Goal: Communication & Community: Answer question/provide support

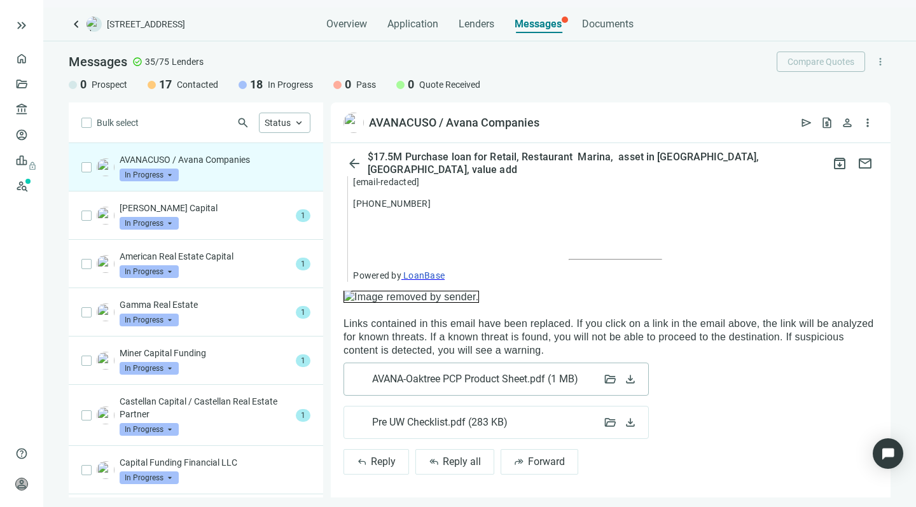
scroll to position [1261, 0]
click at [445, 457] on span "Reply all" at bounding box center [462, 462] width 38 height 12
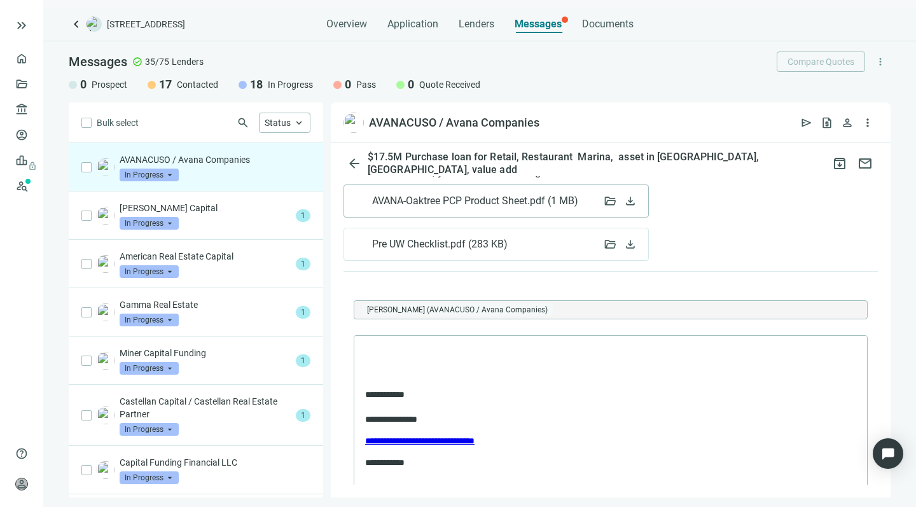
scroll to position [0, 0]
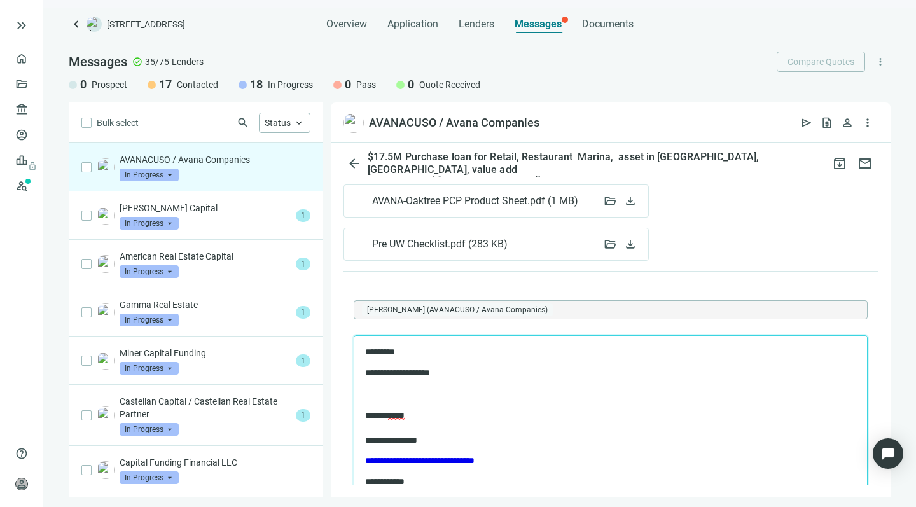
click at [405, 370] on p "**********" at bounding box center [604, 372] width 478 height 12
click at [465, 369] on p "**********" at bounding box center [604, 372] width 478 height 12
click at [412, 372] on p "**********" at bounding box center [604, 372] width 478 height 12
click at [507, 371] on p "**********" at bounding box center [604, 372] width 478 height 12
click at [590, 369] on p "**********" at bounding box center [604, 372] width 478 height 12
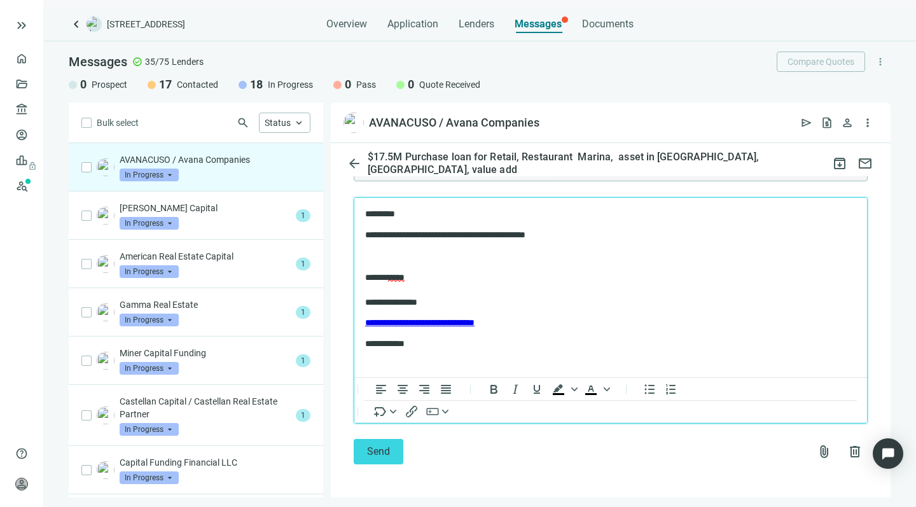
scroll to position [1577, 0]
click at [374, 441] on button "Send" at bounding box center [379, 451] width 50 height 25
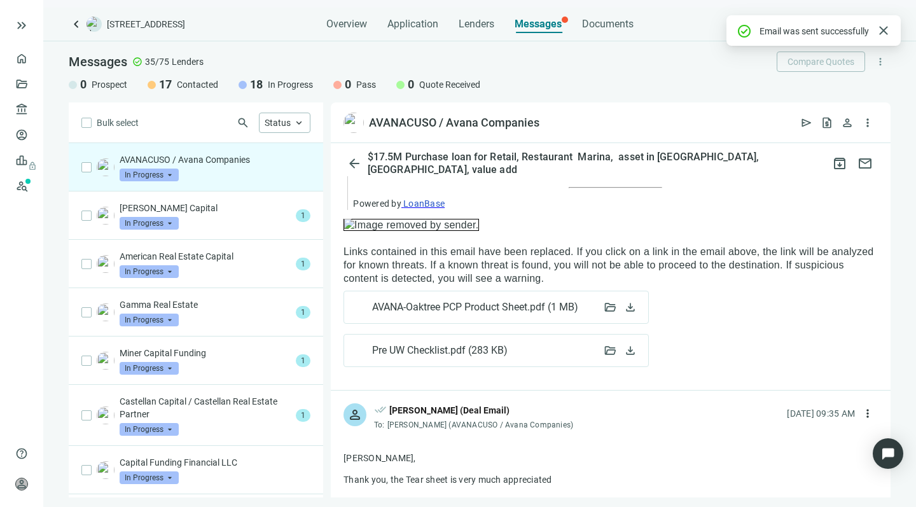
scroll to position [1347, 0]
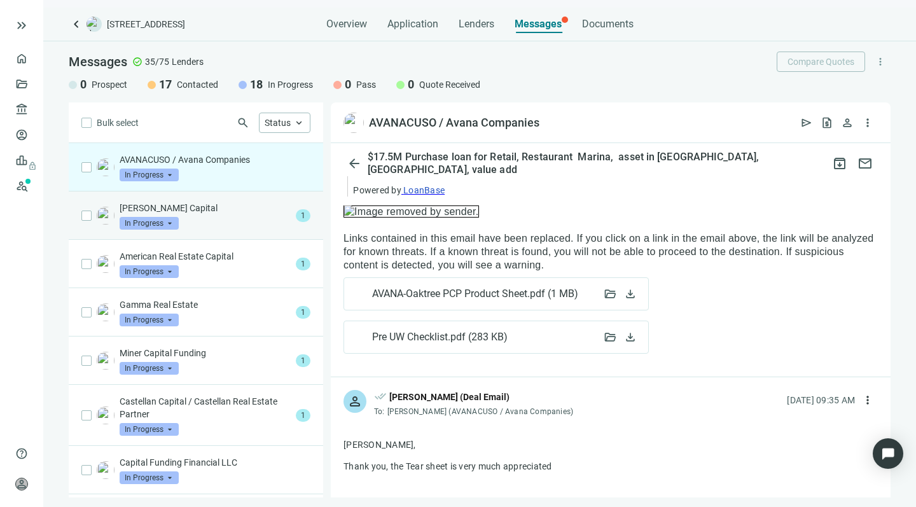
click at [202, 219] on div "Ryker Capital In Progress arrow_drop_down" at bounding box center [205, 216] width 171 height 28
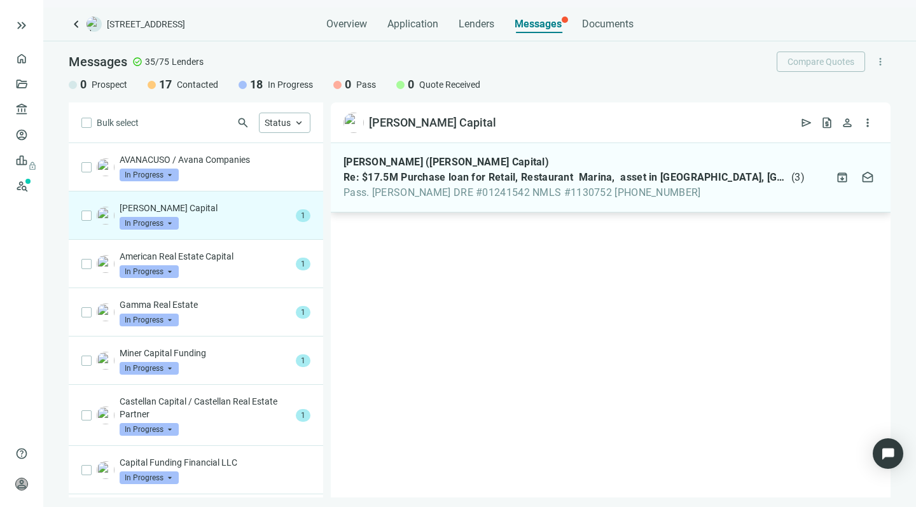
click at [490, 181] on span "Re: $17.5M Purchase loan for Retail, Restaurant Marina, asset in [GEOGRAPHIC_DA…" at bounding box center [565, 177] width 445 height 13
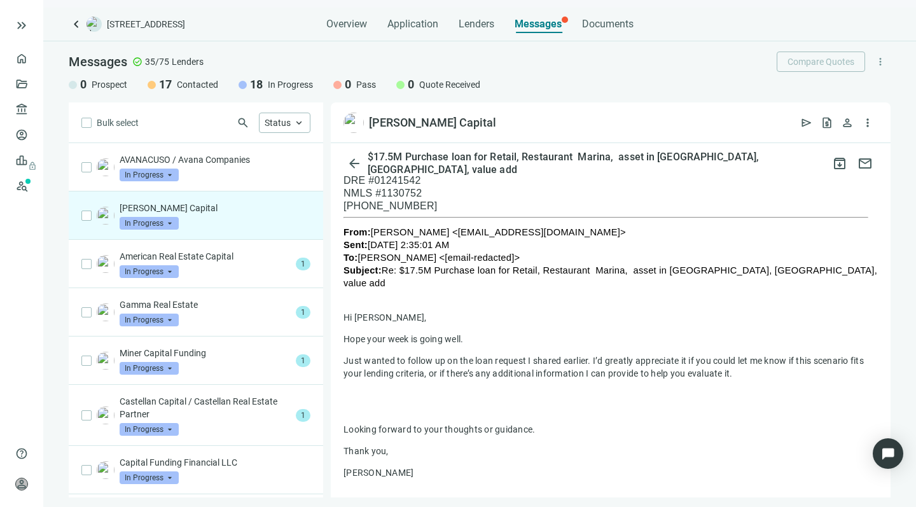
scroll to position [180, 0]
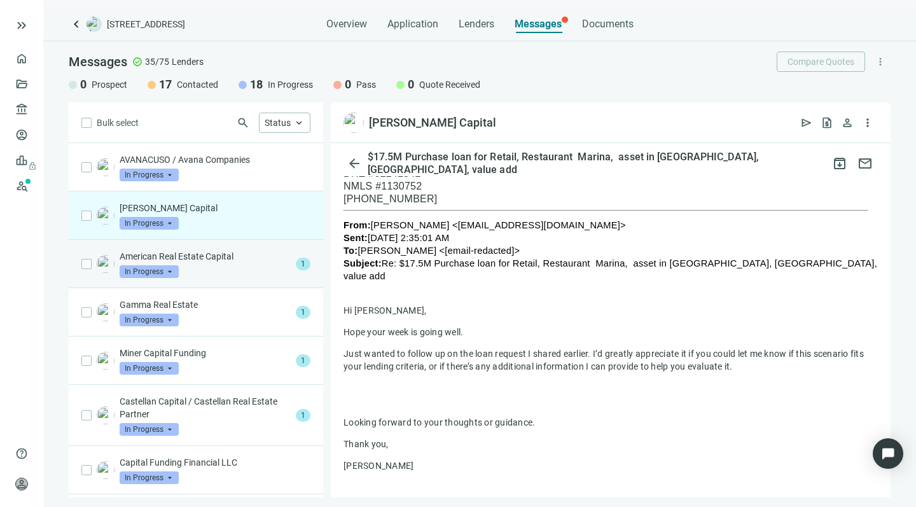
click at [223, 264] on div "American Real Estate Capital In Progress arrow_drop_down" at bounding box center [205, 264] width 171 height 28
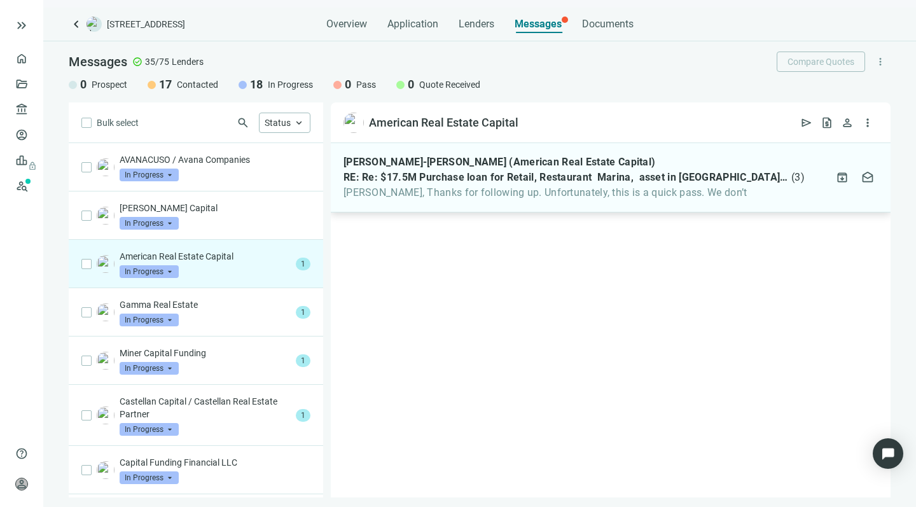
click at [467, 190] on span "Howard, Thanks for following up. Unfortunately, this is a quick pass. We don’t" at bounding box center [573, 192] width 461 height 13
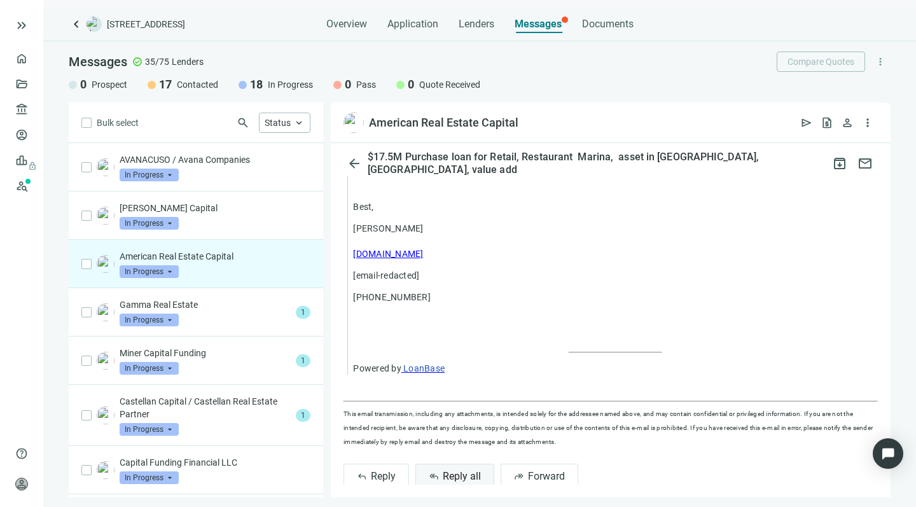
scroll to position [1083, 0]
click at [441, 464] on button "reply_all Reply all" at bounding box center [454, 476] width 79 height 25
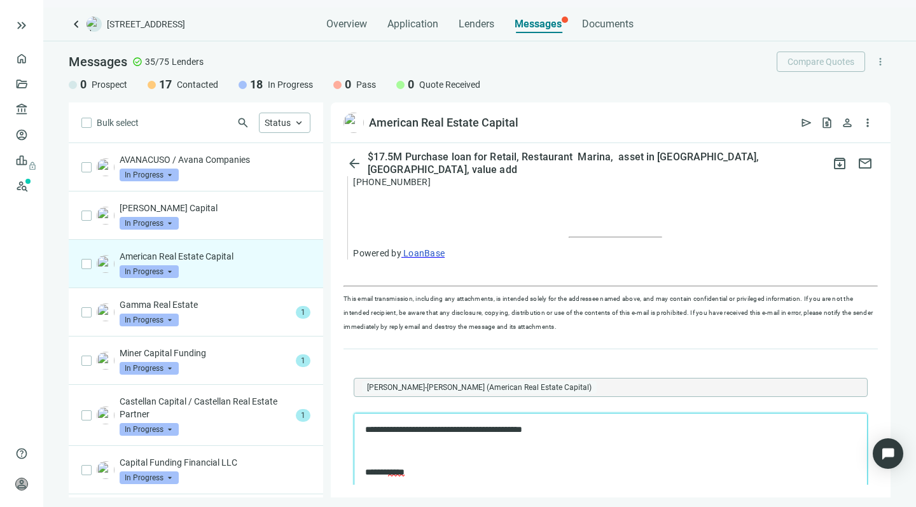
scroll to position [1200, 0]
click at [458, 428] on p "**********" at bounding box center [604, 428] width 478 height 12
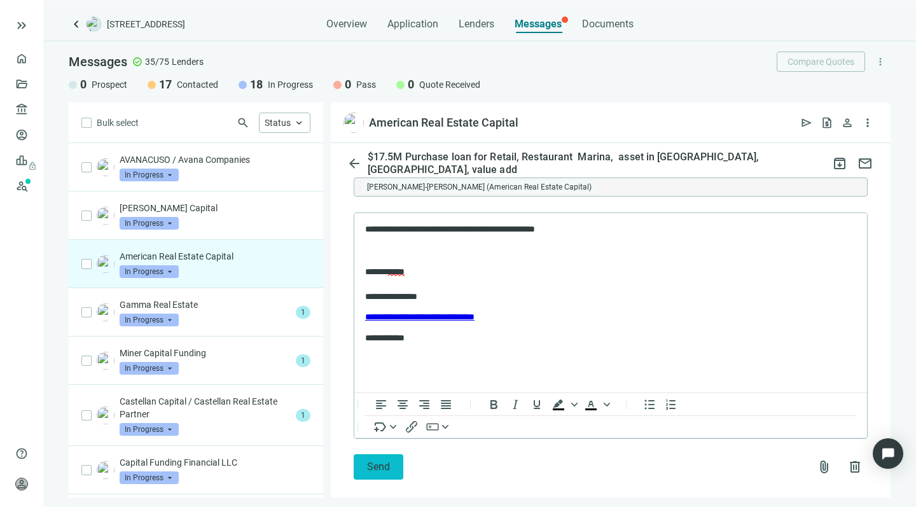
click at [370, 460] on span "Send" at bounding box center [378, 466] width 23 height 12
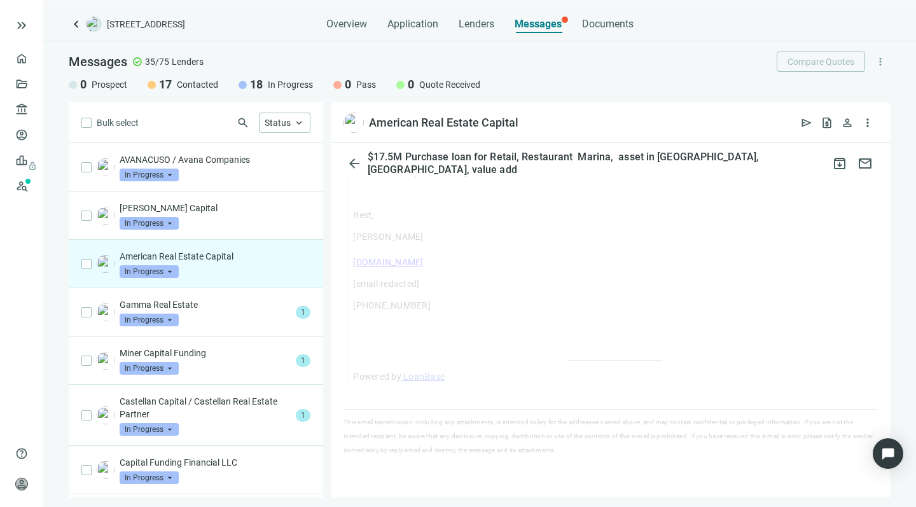
scroll to position [1058, 0]
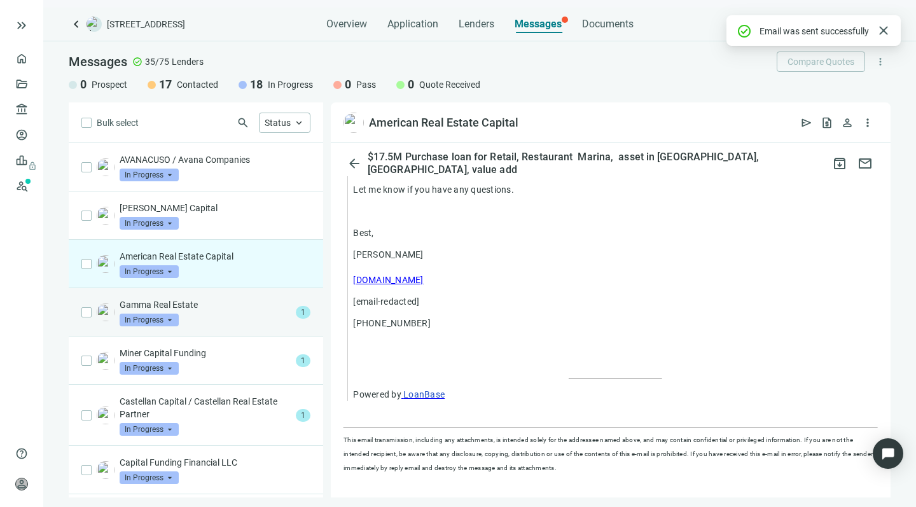
click at [221, 308] on p "Gamma Real Estate" at bounding box center [205, 304] width 171 height 13
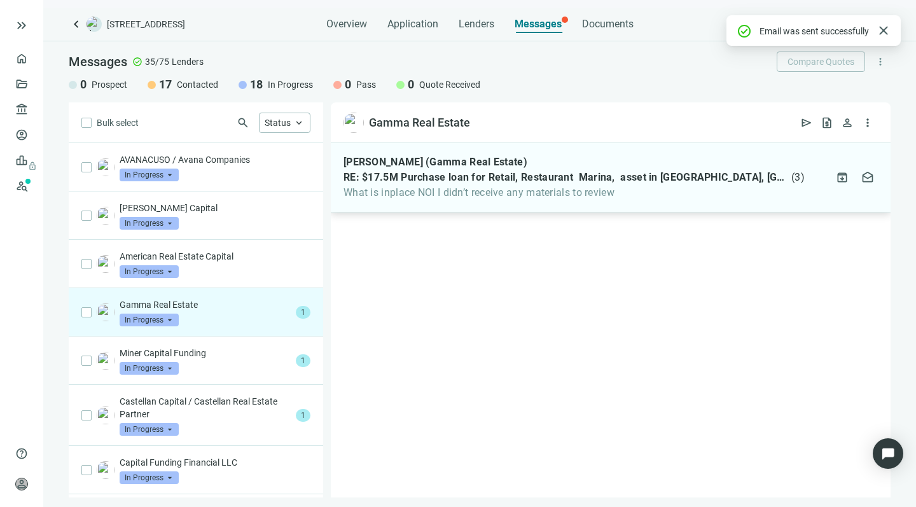
click at [529, 193] on span "What is inplace NOI I didn’t receive any materials to review" at bounding box center [573, 192] width 461 height 13
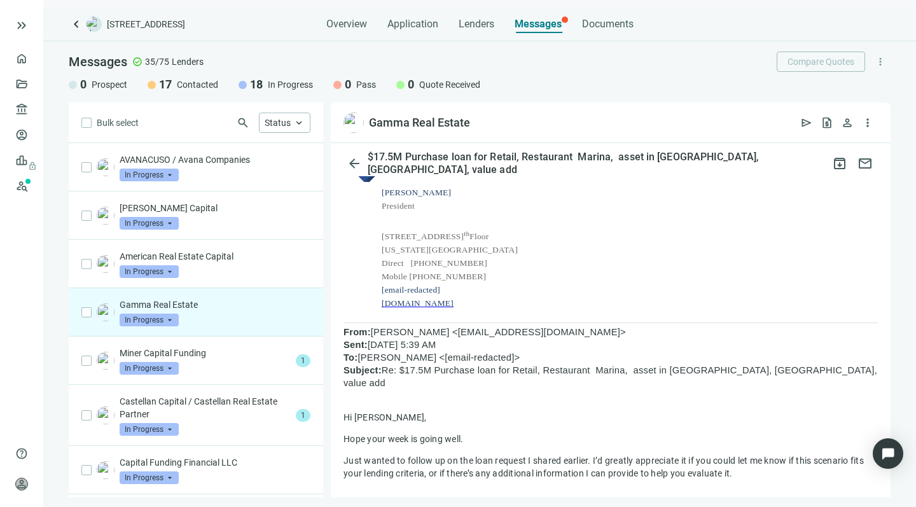
scroll to position [214, 0]
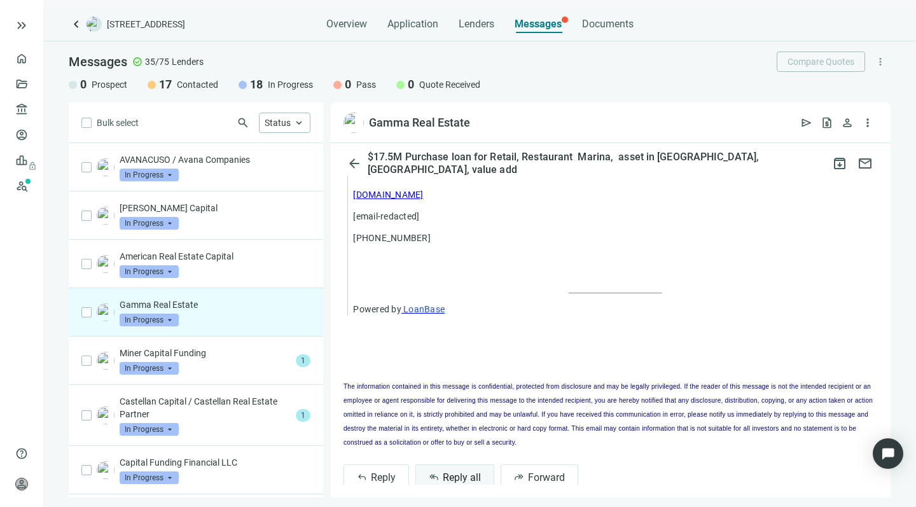
click at [436, 472] on span "reply_all" at bounding box center [434, 477] width 10 height 10
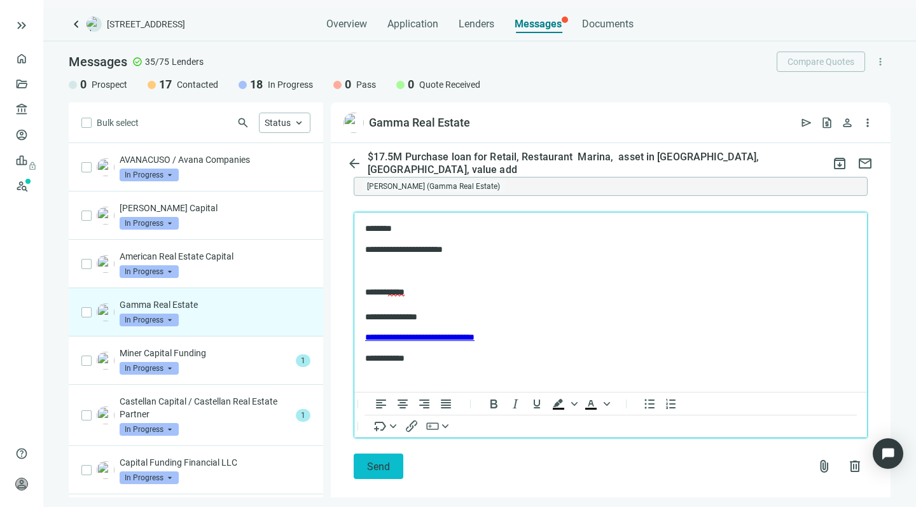
scroll to position [1403, 0]
click at [369, 461] on span "Send" at bounding box center [378, 467] width 23 height 12
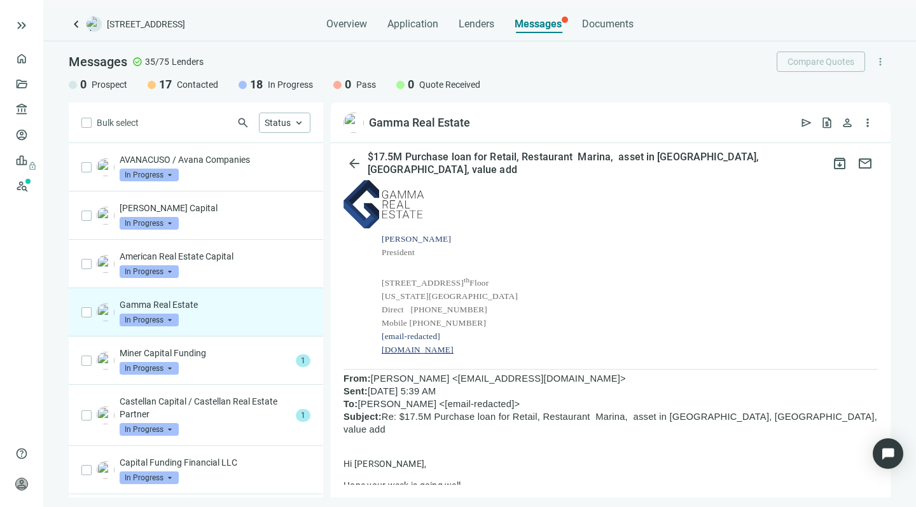
scroll to position [175, 0]
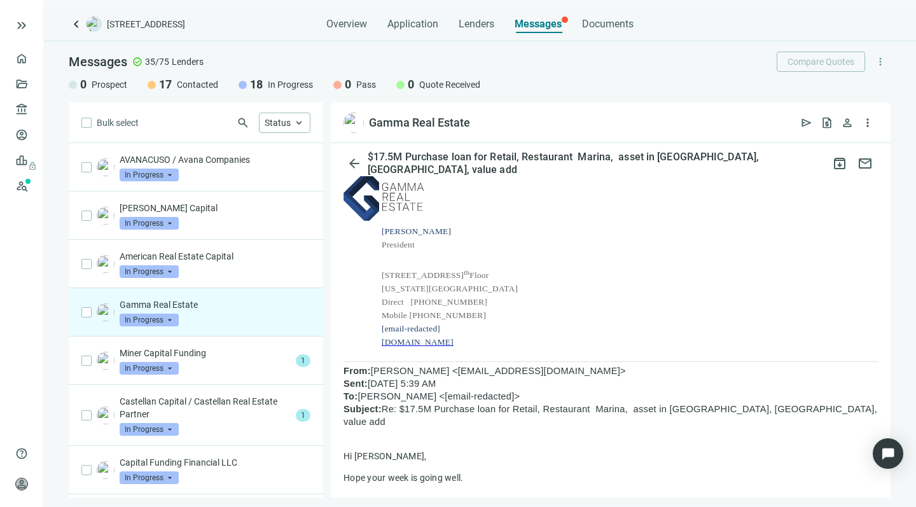
click at [432, 342] on span "www.gammarealestate.com" at bounding box center [417, 342] width 72 height 10
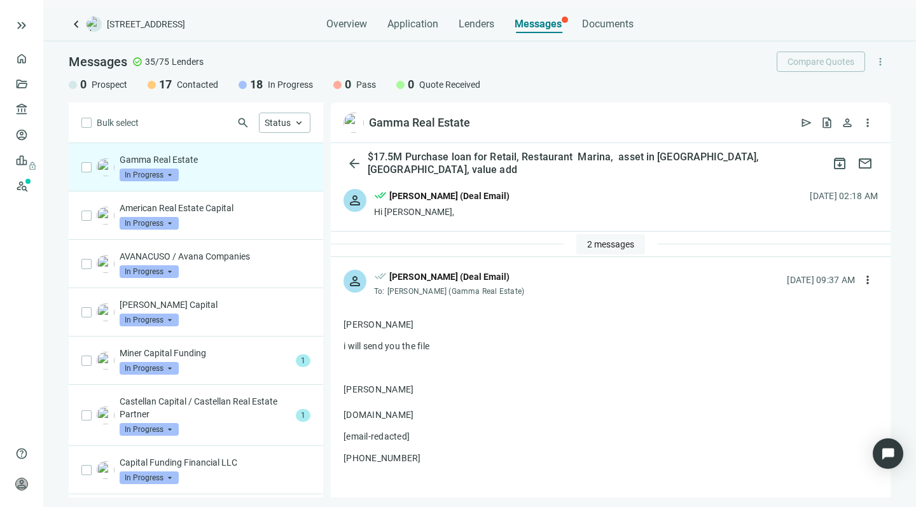
click at [587, 242] on span "2 messages" at bounding box center [610, 244] width 47 height 10
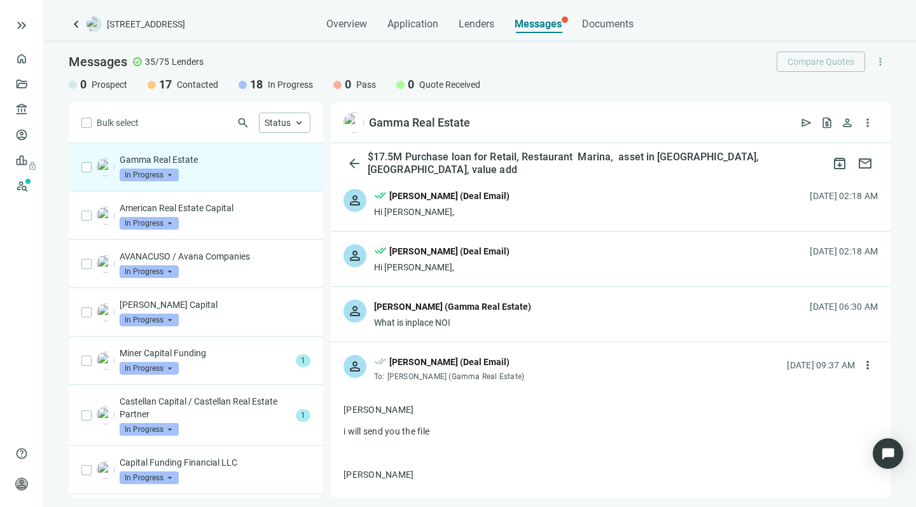
scroll to position [10, 0]
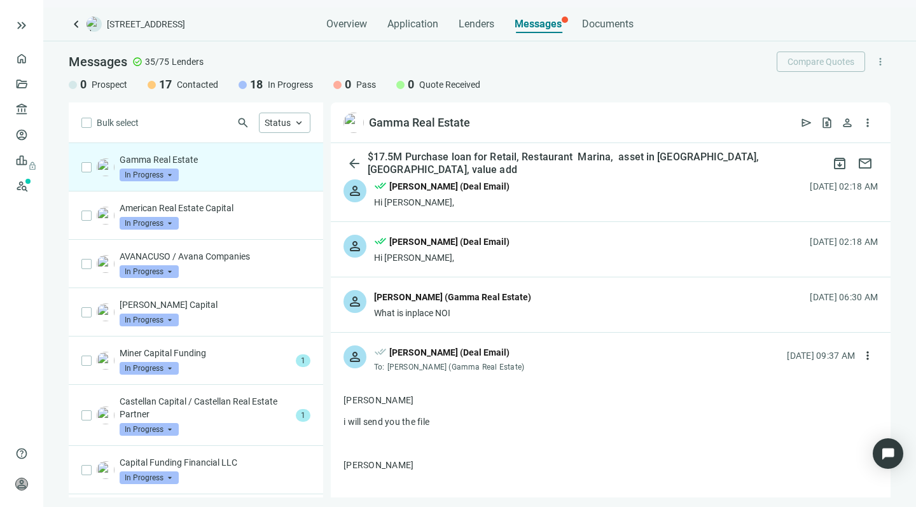
click at [561, 300] on div "person Jonathan Kalikow (Gamma Real Estate) What is inplace NOI 09.30.2025, 06:…" at bounding box center [611, 304] width 560 height 55
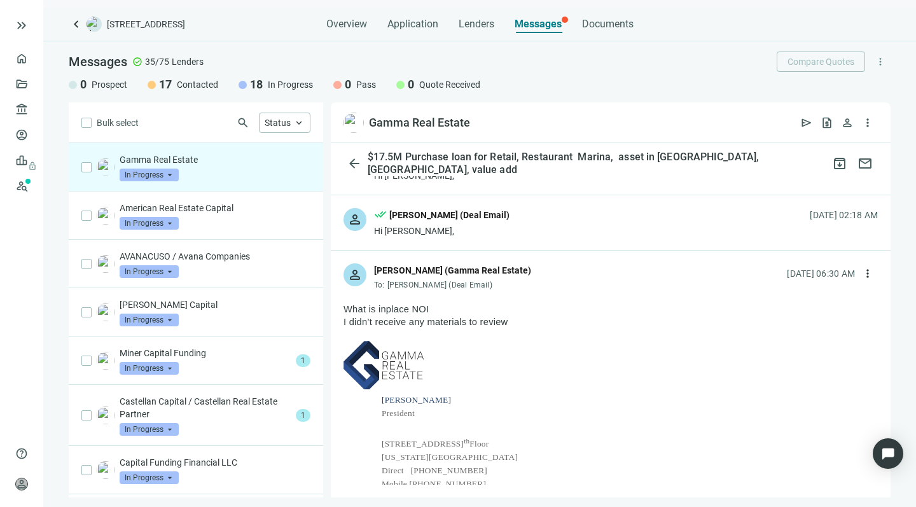
scroll to position [44, 0]
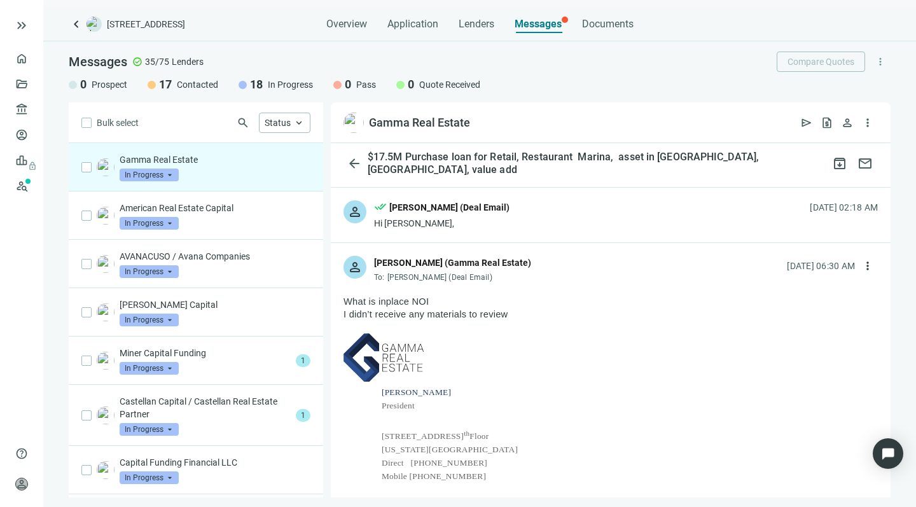
drag, startPoint x: 452, startPoint y: 391, endPoint x: 381, endPoint y: 389, distance: 71.2
click at [381, 389] on div "Jonathan Kalikow President Gamma Real Estate 101 Park Avenue, 11 th Floor New Y…" at bounding box center [610, 421] width 534 height 176
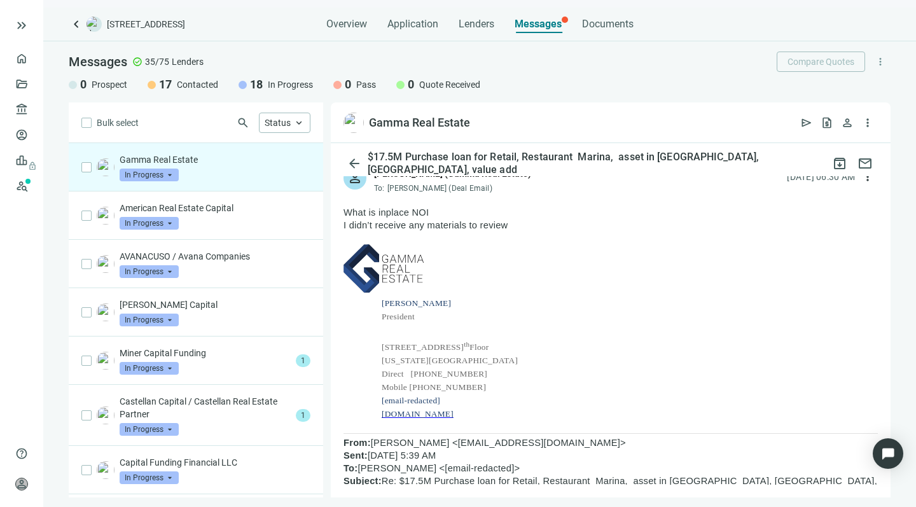
scroll to position [135, 0]
click at [424, 409] on span "www.gammarealestate.com" at bounding box center [417, 412] width 72 height 10
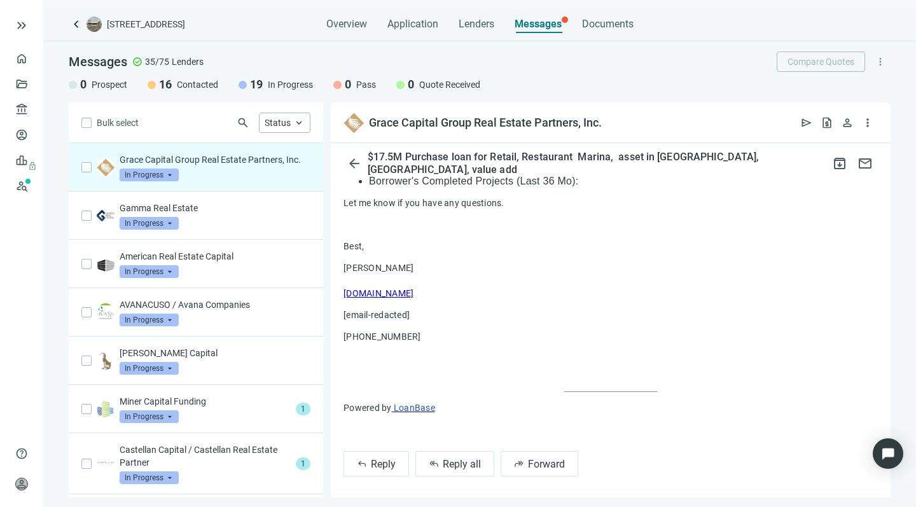
scroll to position [703, 0]
click at [436, 460] on span "reply_all" at bounding box center [434, 464] width 10 height 10
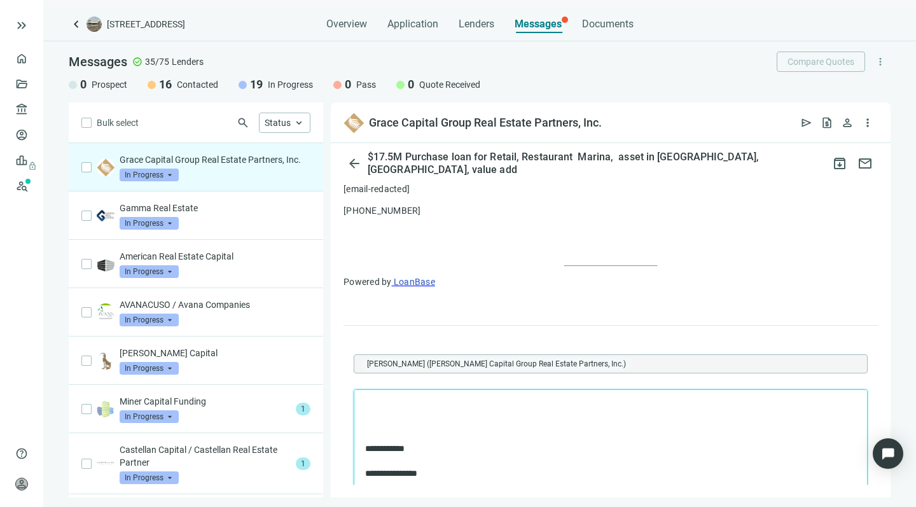
scroll to position [0, 0]
click at [451, 408] on p "**********" at bounding box center [604, 406] width 478 height 12
click at [476, 425] on body "**********" at bounding box center [610, 478] width 492 height 157
click at [461, 459] on p "Rich Text Area. Press ALT-0 for help." at bounding box center [610, 463] width 491 height 13
click at [453, 404] on p "**********" at bounding box center [604, 406] width 478 height 12
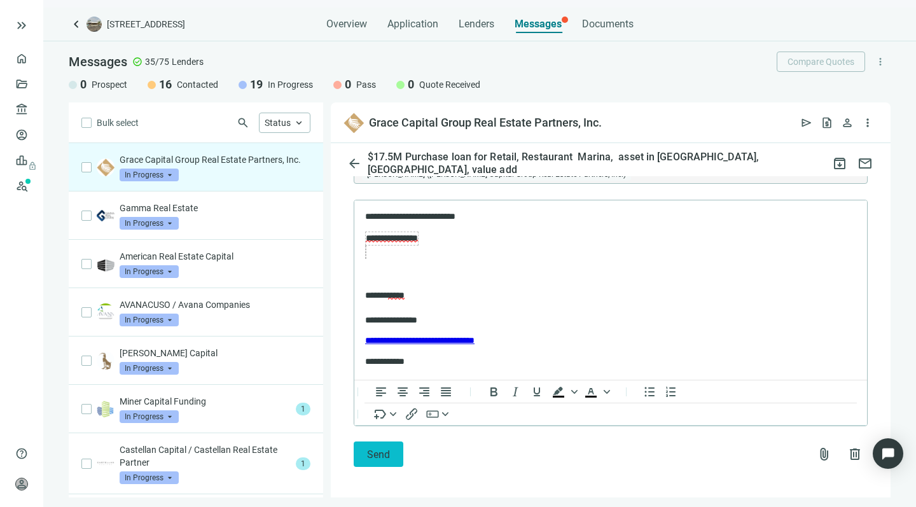
click at [366, 450] on button "Send" at bounding box center [379, 453] width 50 height 25
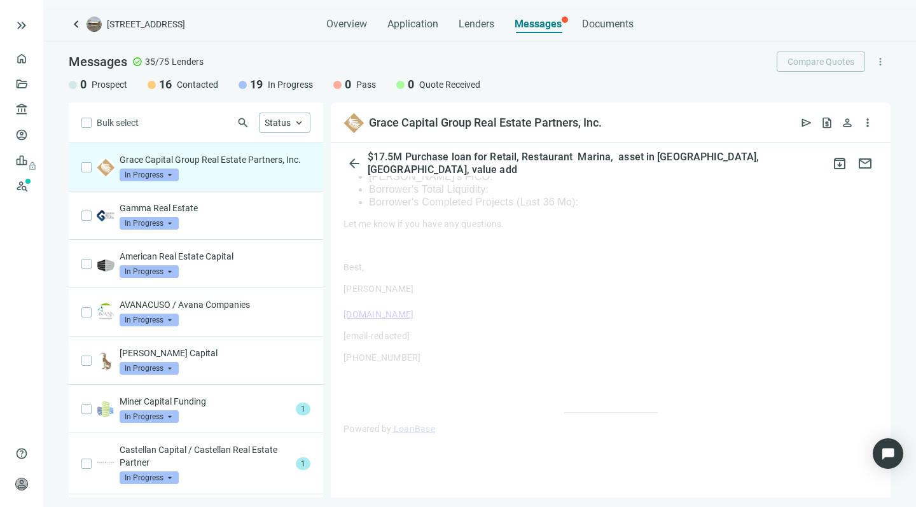
scroll to position [677, 0]
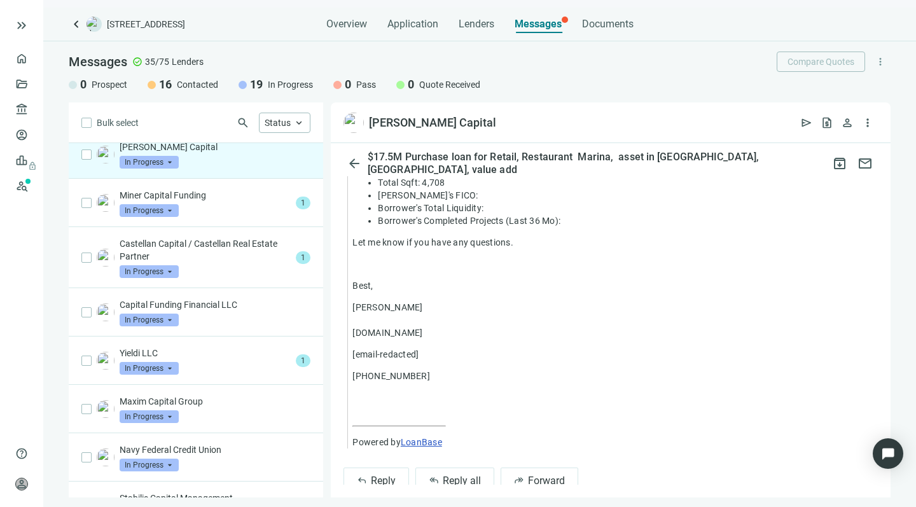
scroll to position [814, 0]
click at [383, 468] on button "reply Reply" at bounding box center [375, 480] width 65 height 25
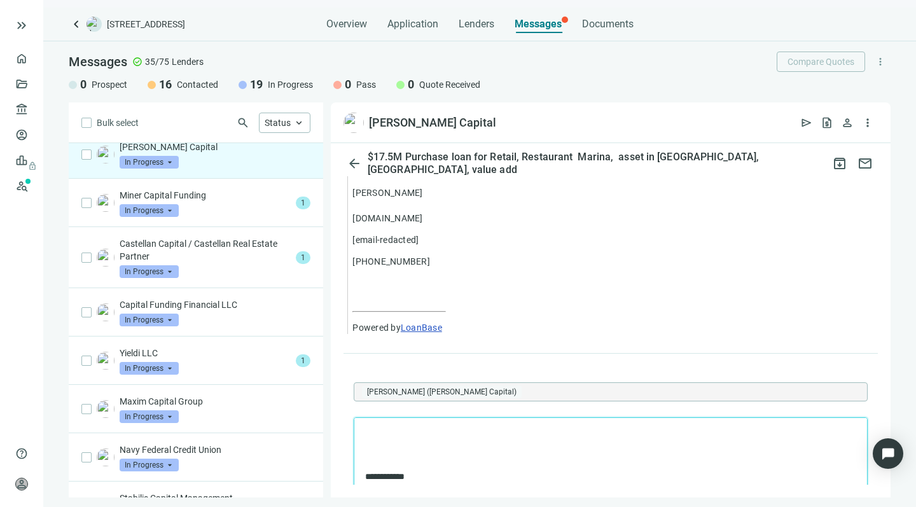
scroll to position [931, 0]
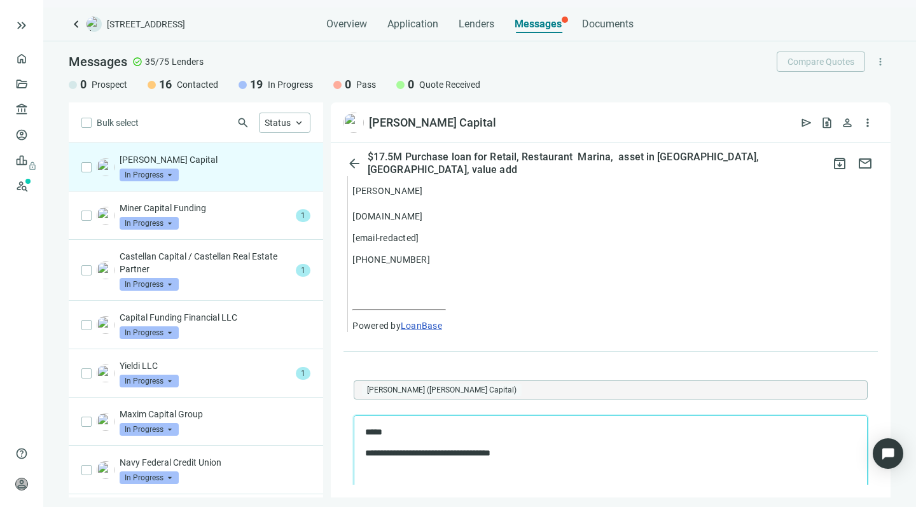
click at [528, 453] on p "**********" at bounding box center [604, 453] width 478 height 12
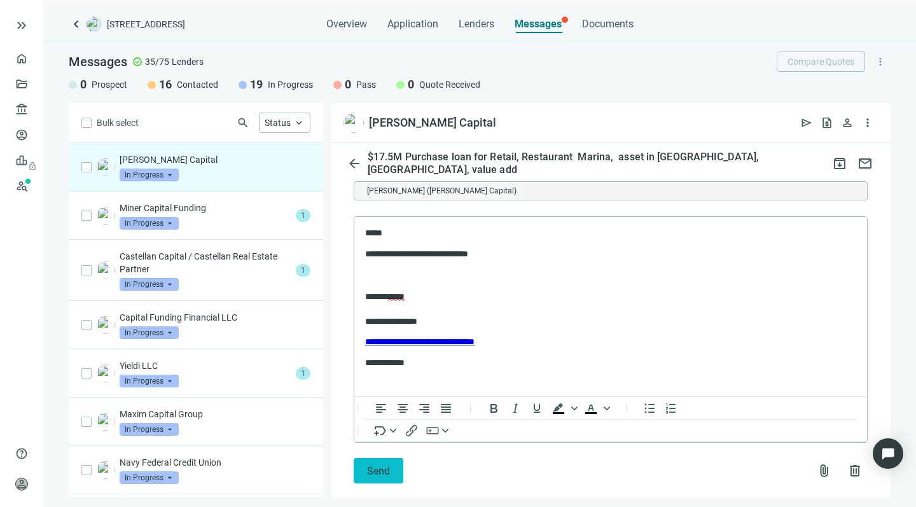
click at [374, 465] on span "Send" at bounding box center [378, 471] width 23 height 12
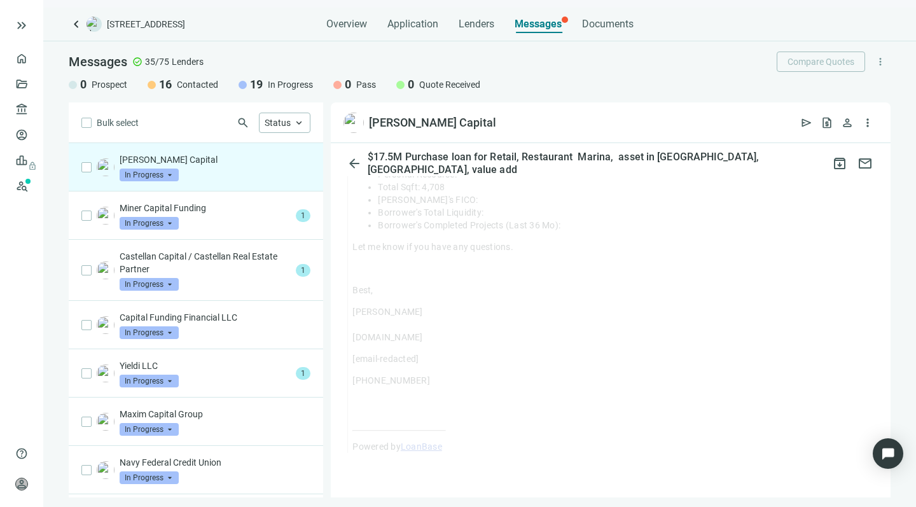
scroll to position [789, 0]
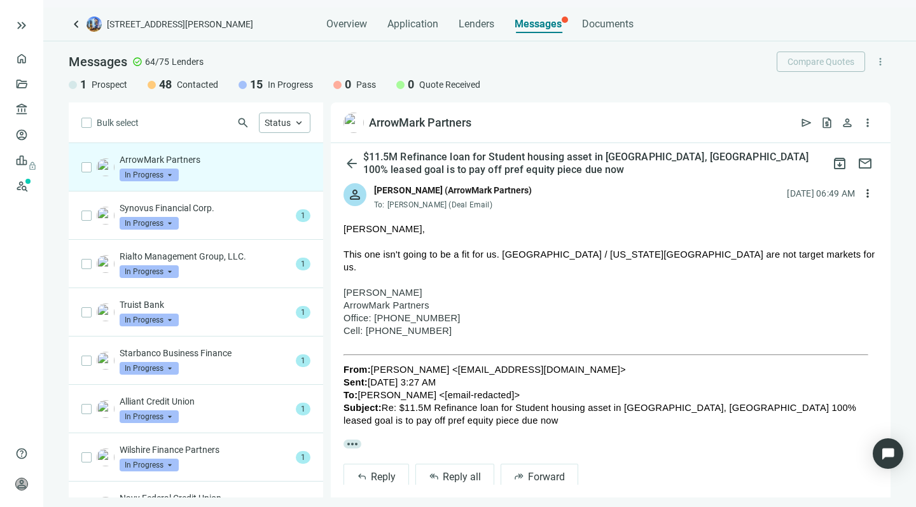
scroll to position [86, 0]
click at [446, 471] on span "Reply all" at bounding box center [462, 477] width 38 height 12
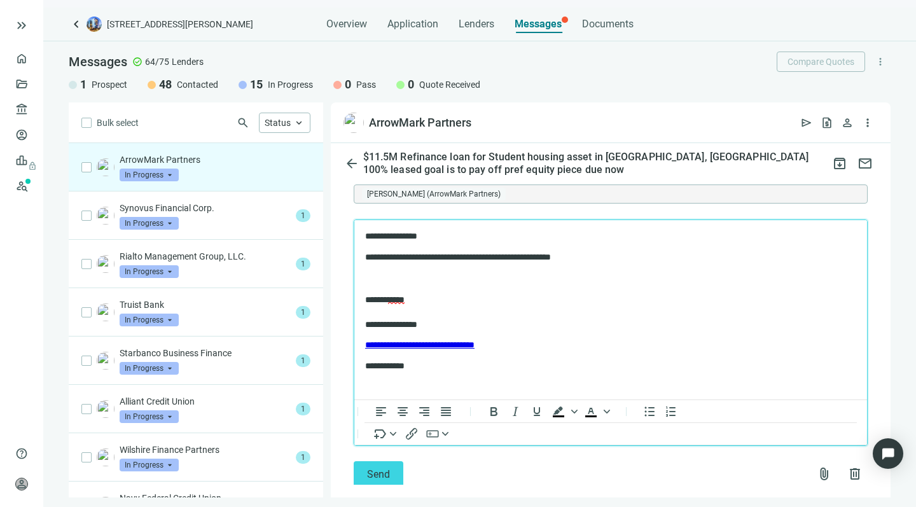
scroll to position [402, 0]
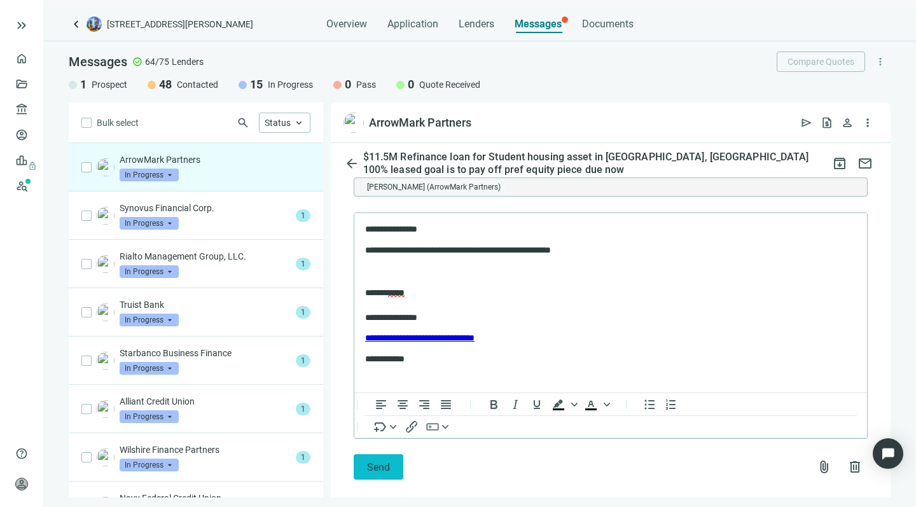
click at [365, 454] on button "Send" at bounding box center [379, 466] width 50 height 25
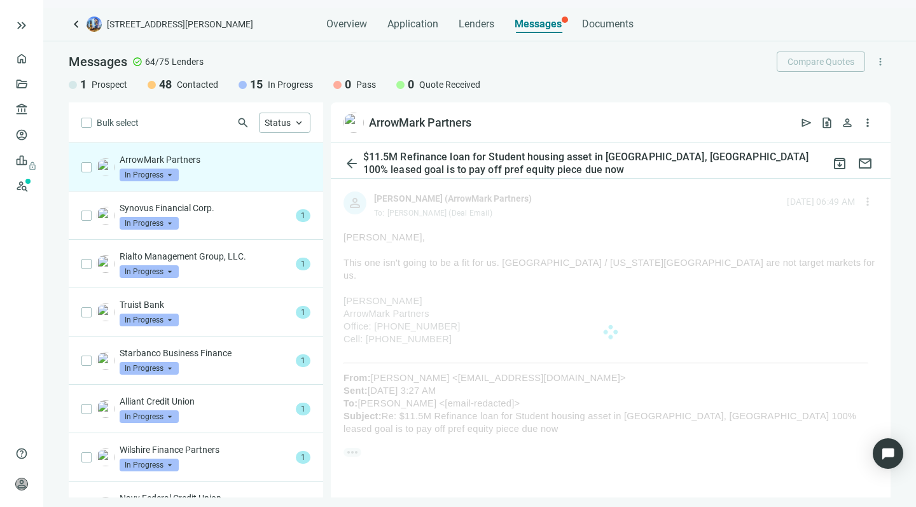
scroll to position [60, 0]
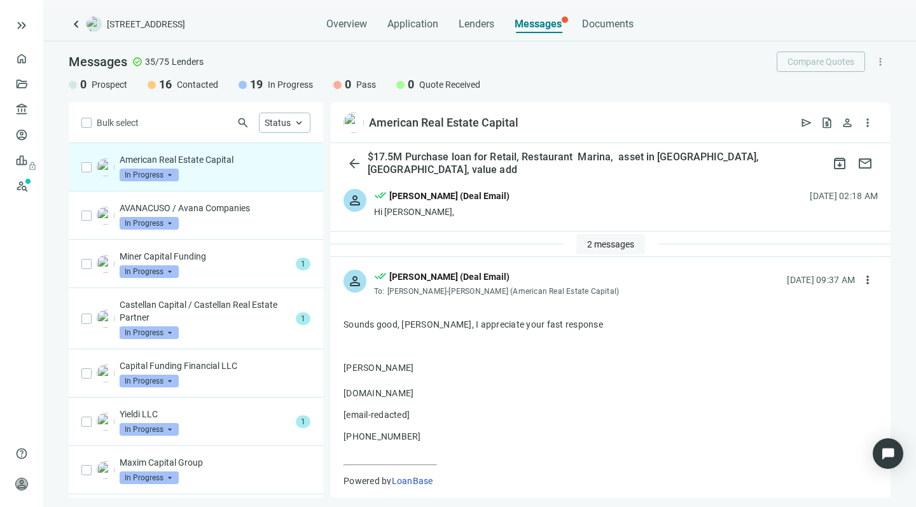
click at [594, 241] on span "2 messages" at bounding box center [610, 244] width 47 height 10
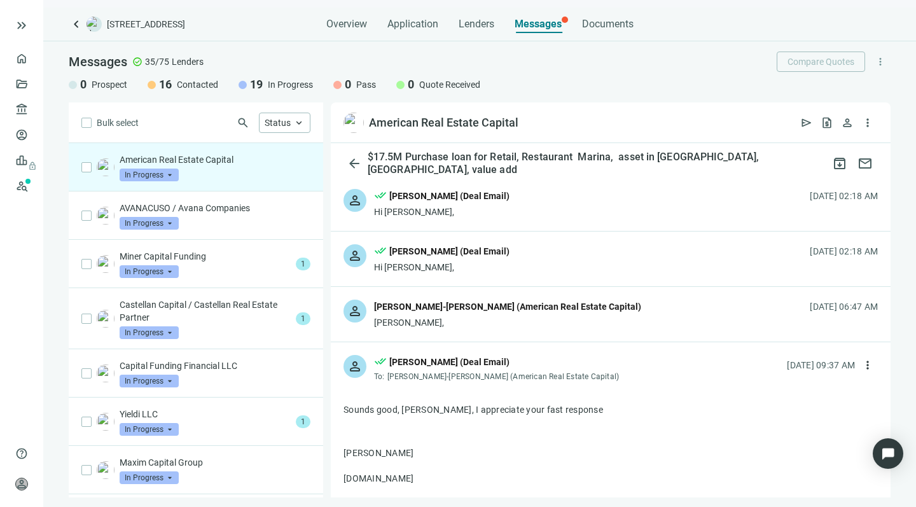
click at [445, 316] on div "[PERSON_NAME]," at bounding box center [507, 322] width 267 height 13
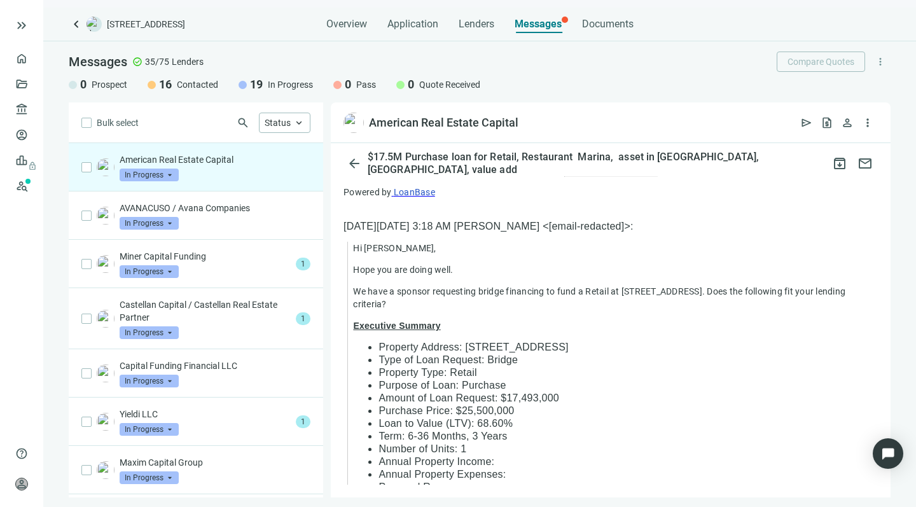
scroll to position [924, 0]
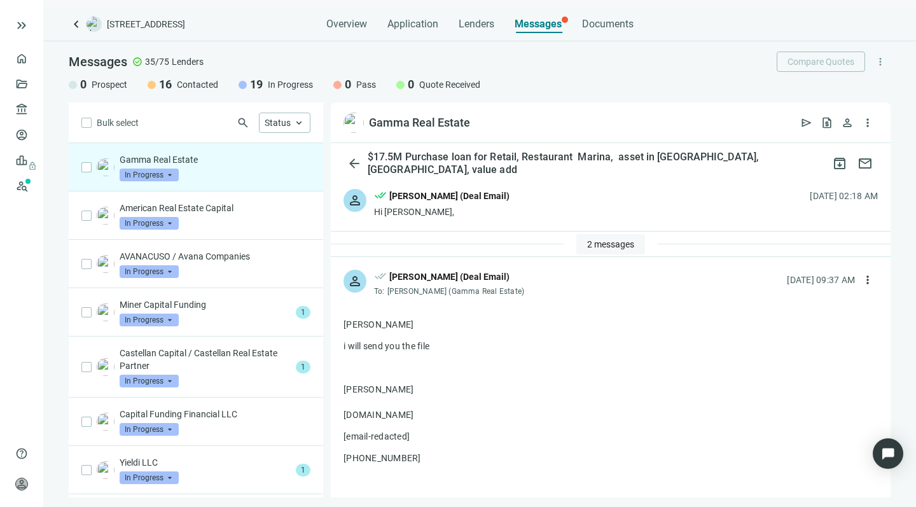
click at [597, 240] on span "2 messages" at bounding box center [610, 244] width 47 height 10
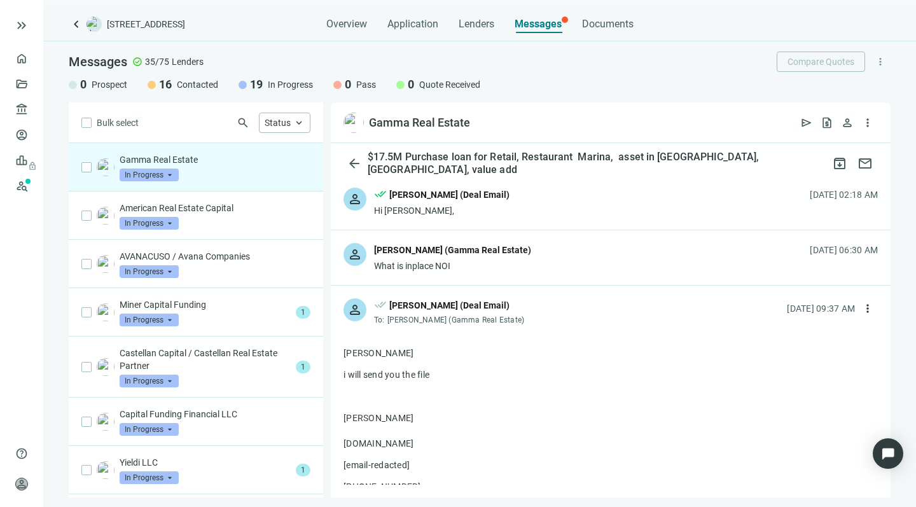
scroll to position [65, 0]
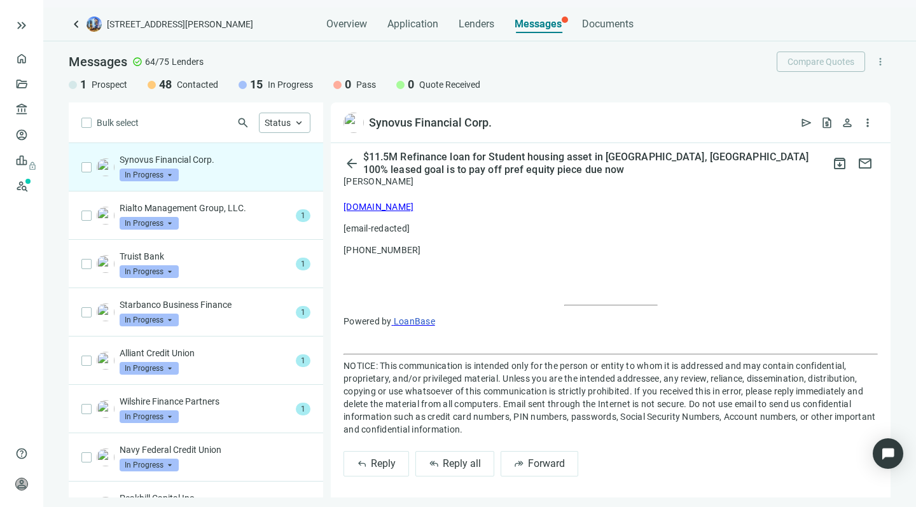
scroll to position [937, 0]
click at [434, 460] on span "reply_all" at bounding box center [434, 464] width 10 height 10
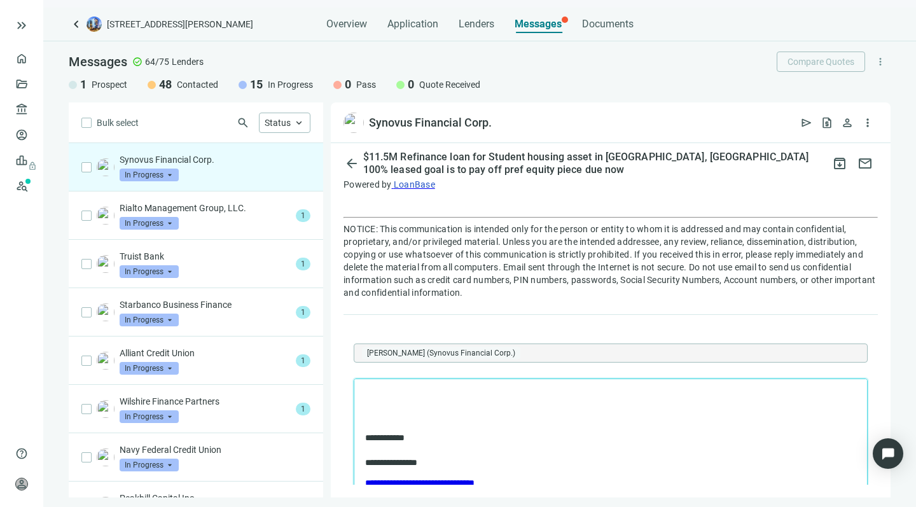
scroll to position [1090, 0]
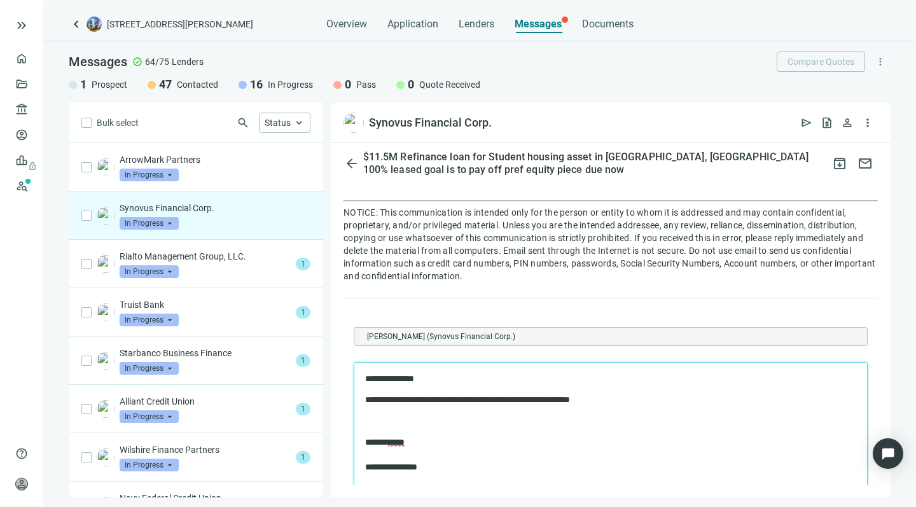
click at [602, 399] on p "**********" at bounding box center [604, 399] width 478 height 12
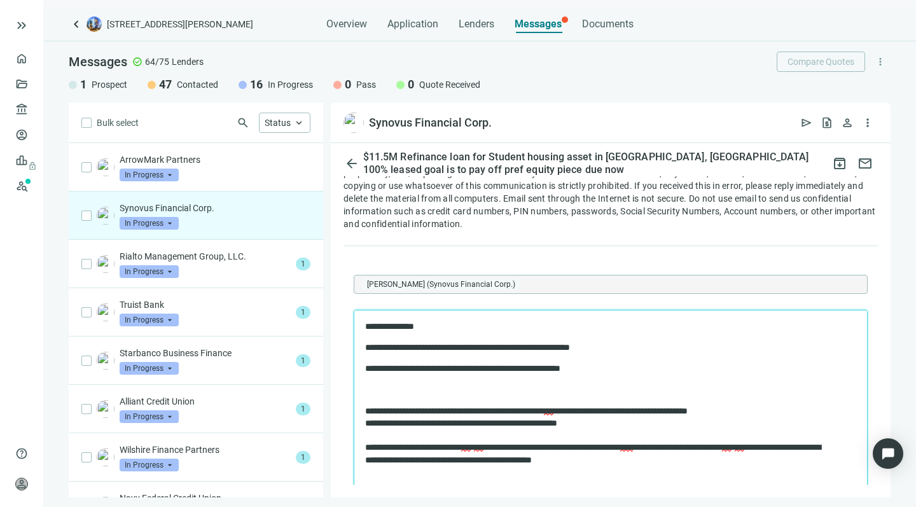
scroll to position [0, 0]
click at [507, 367] on p "**********" at bounding box center [597, 368] width 465 height 12
click at [374, 366] on p "**********" at bounding box center [597, 368] width 465 height 12
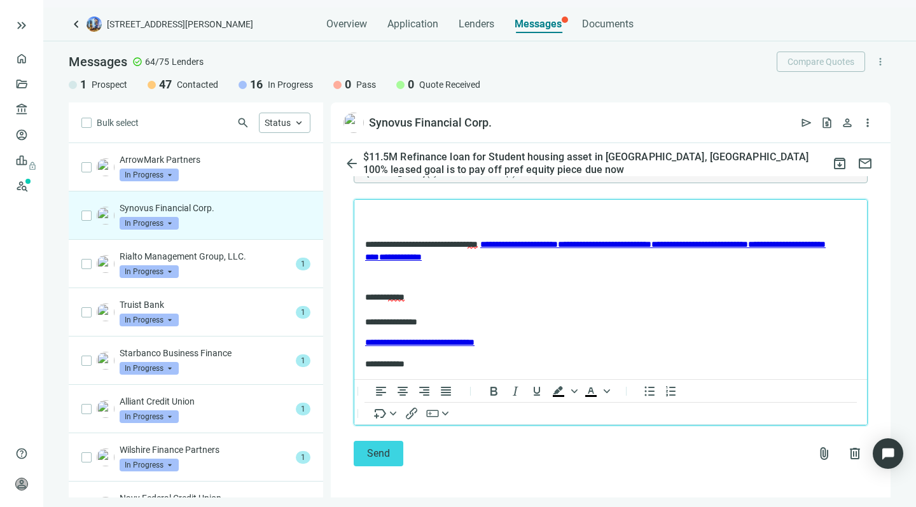
scroll to position [1253, 0]
click at [366, 442] on button "Send" at bounding box center [379, 453] width 50 height 25
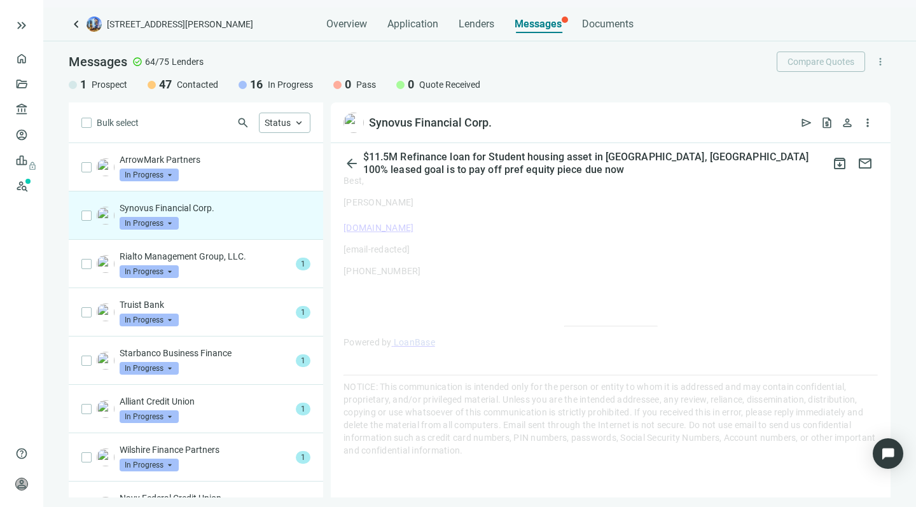
scroll to position [911, 0]
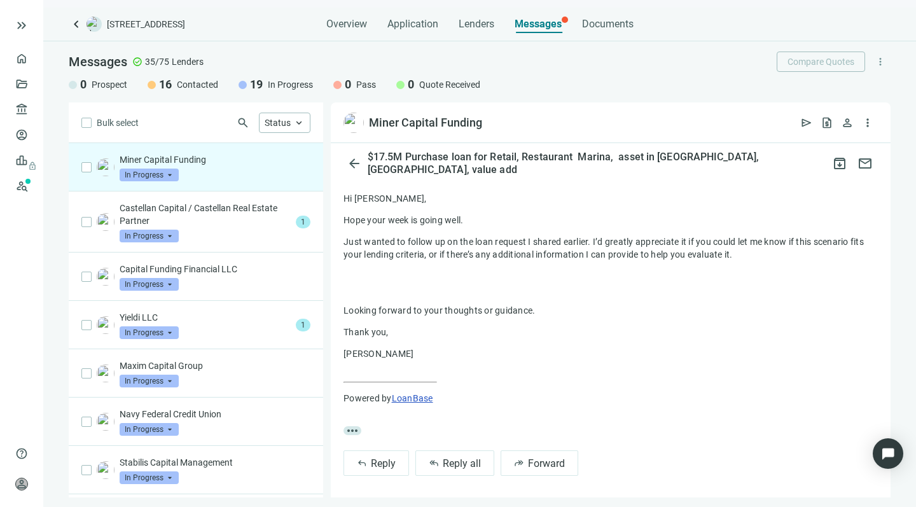
scroll to position [354, 0]
click at [449, 458] on span "Reply all" at bounding box center [462, 464] width 38 height 12
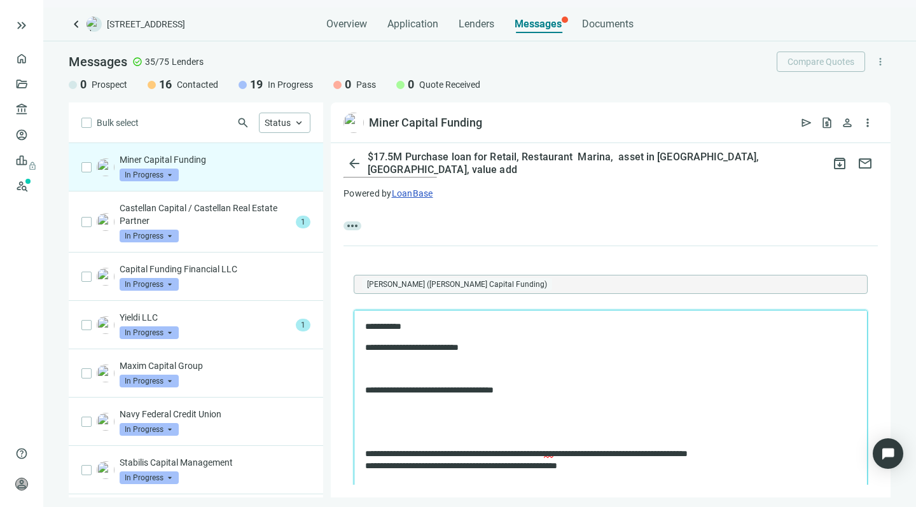
scroll to position [544, 0]
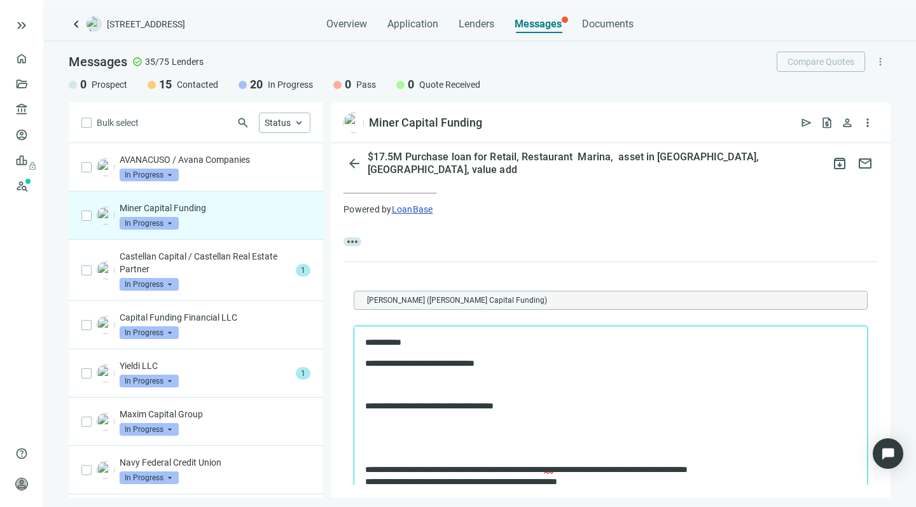
click at [535, 406] on p "**********" at bounding box center [597, 406] width 465 height 12
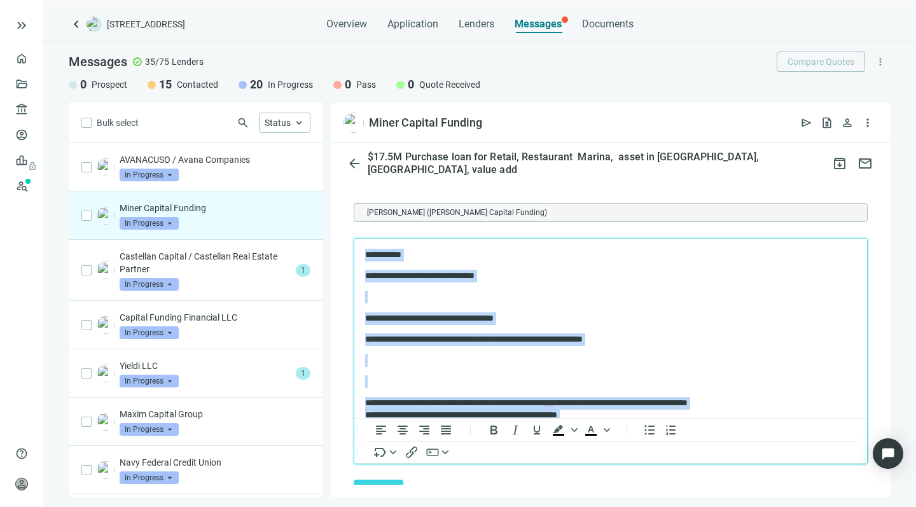
scroll to position [608, 0]
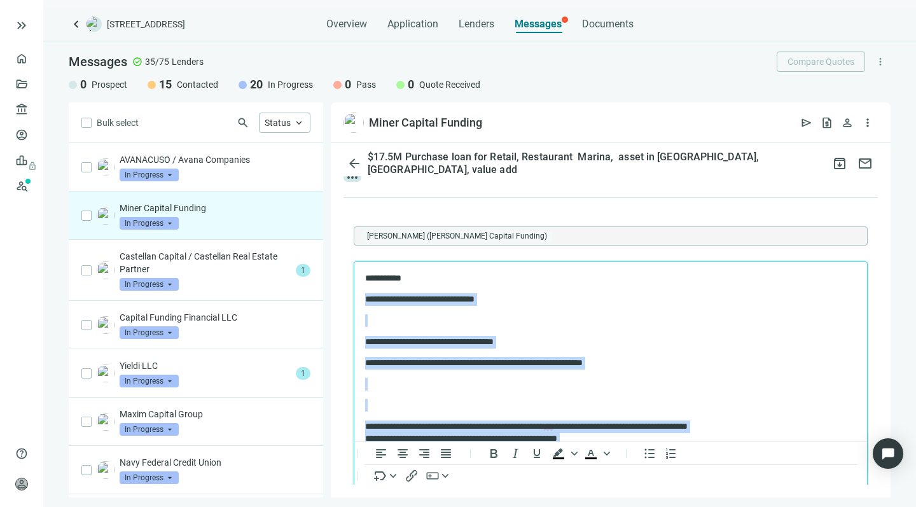
drag, startPoint x: 730, startPoint y: 388, endPoint x: 694, endPoint y: 285, distance: 109.2
click at [694, 285] on body "**********" at bounding box center [610, 461] width 492 height 378
click at [561, 334] on body "**********" at bounding box center [610, 461] width 492 height 378
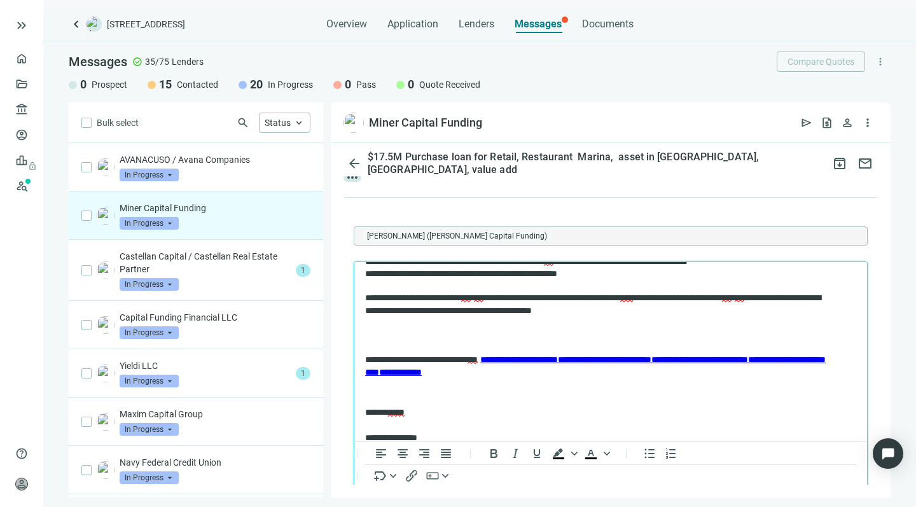
scroll to position [184, 0]
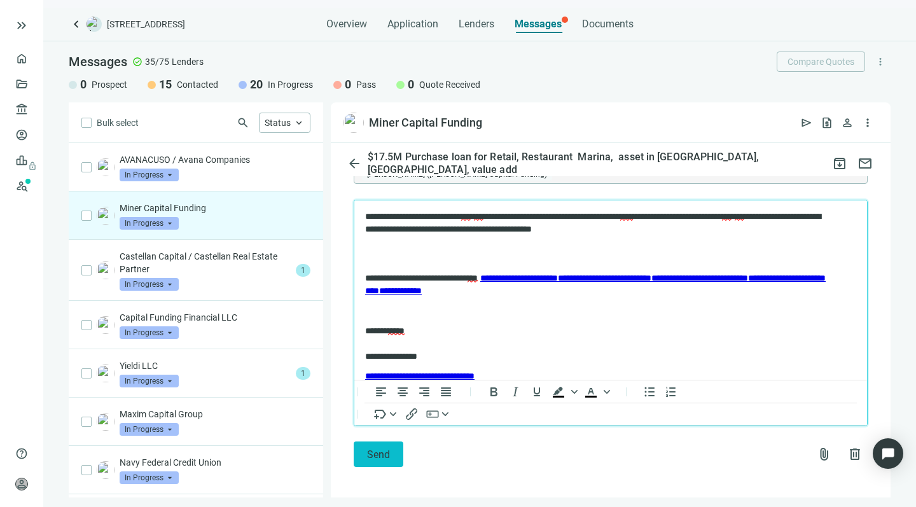
click at [366, 451] on button "Send" at bounding box center [379, 453] width 50 height 25
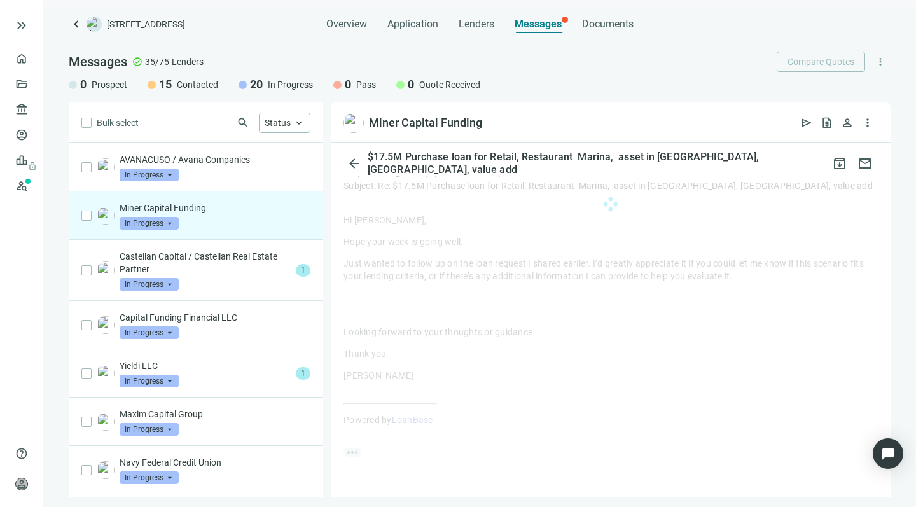
scroll to position [328, 0]
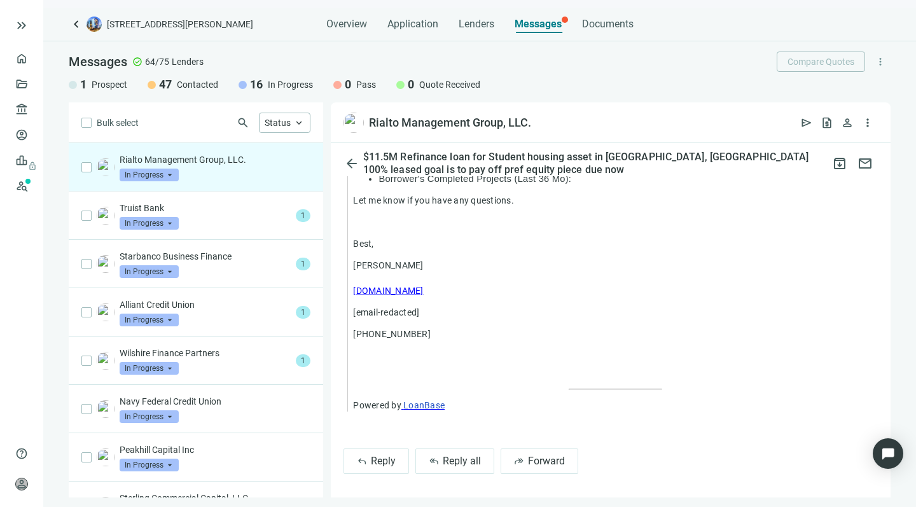
scroll to position [992, 0]
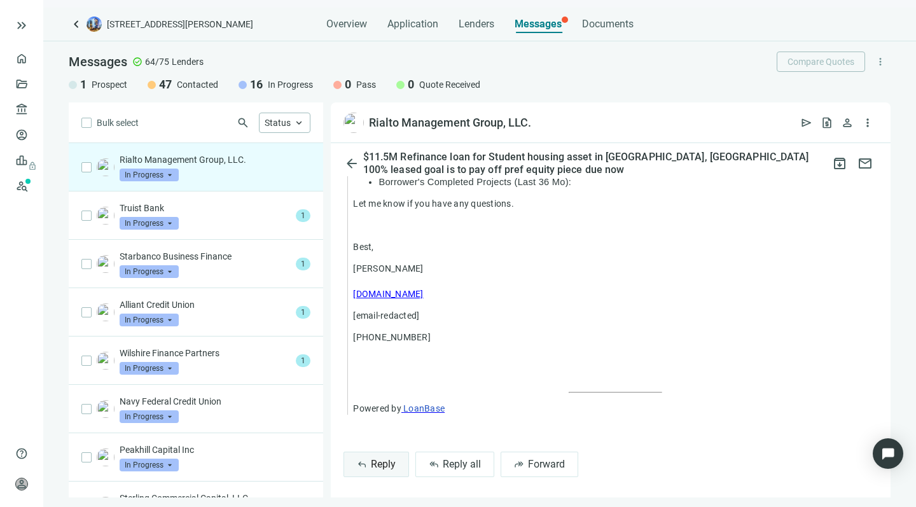
click at [381, 459] on span "Reply" at bounding box center [383, 464] width 25 height 12
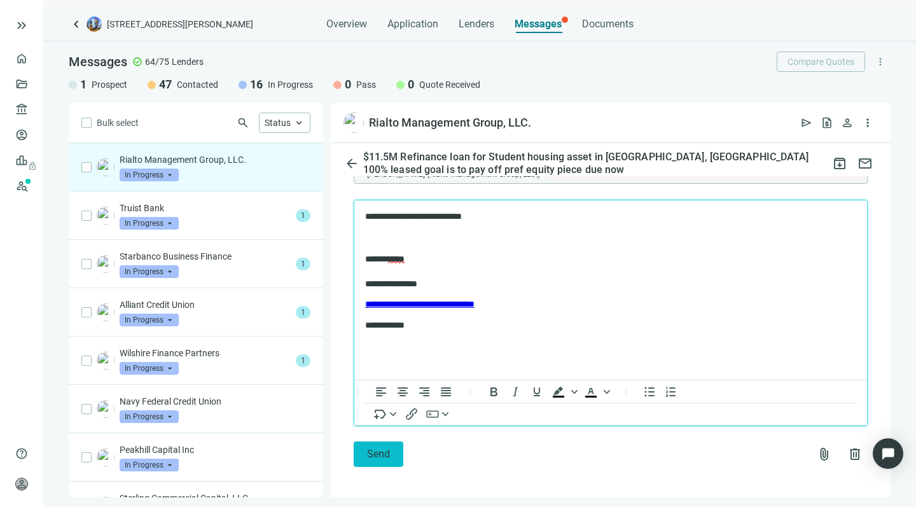
scroll to position [0, 0]
click at [369, 441] on button "Send" at bounding box center [379, 453] width 50 height 25
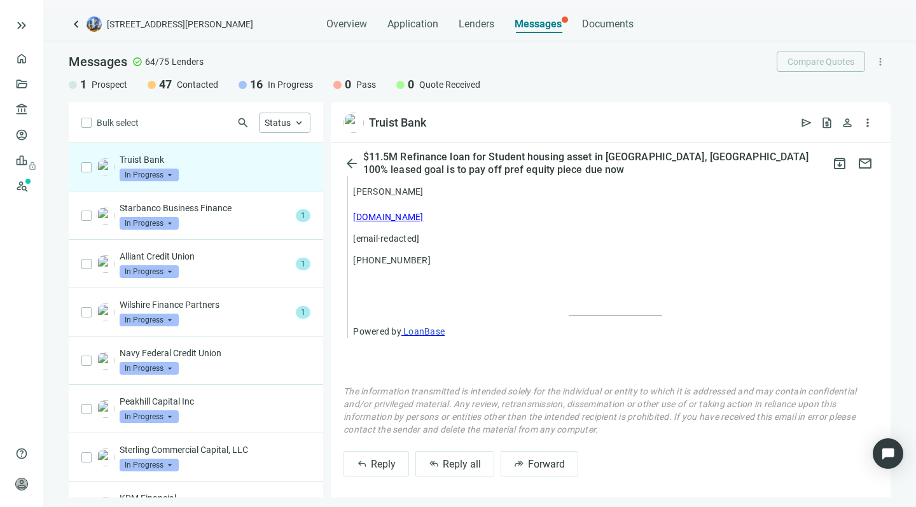
scroll to position [1417, 0]
click at [381, 458] on span "Reply" at bounding box center [383, 464] width 25 height 12
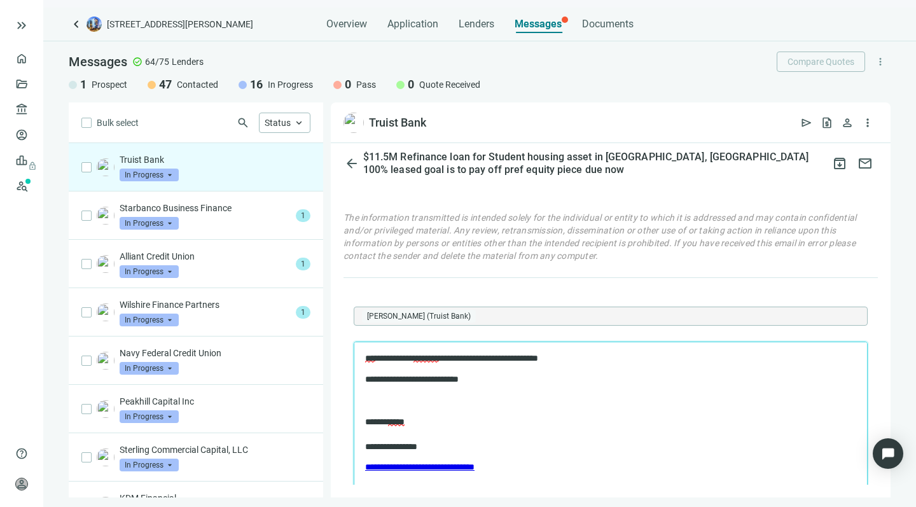
scroll to position [1612, 0]
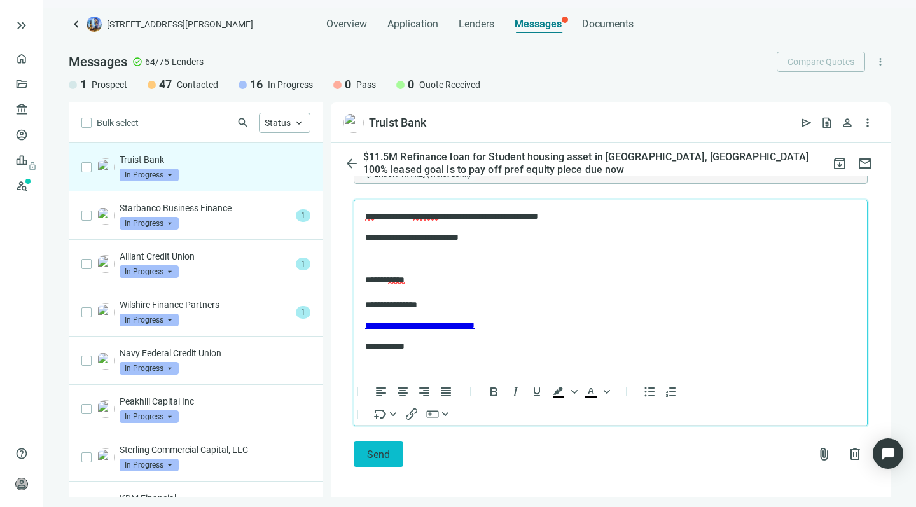
click at [370, 450] on span "Send" at bounding box center [378, 454] width 23 height 12
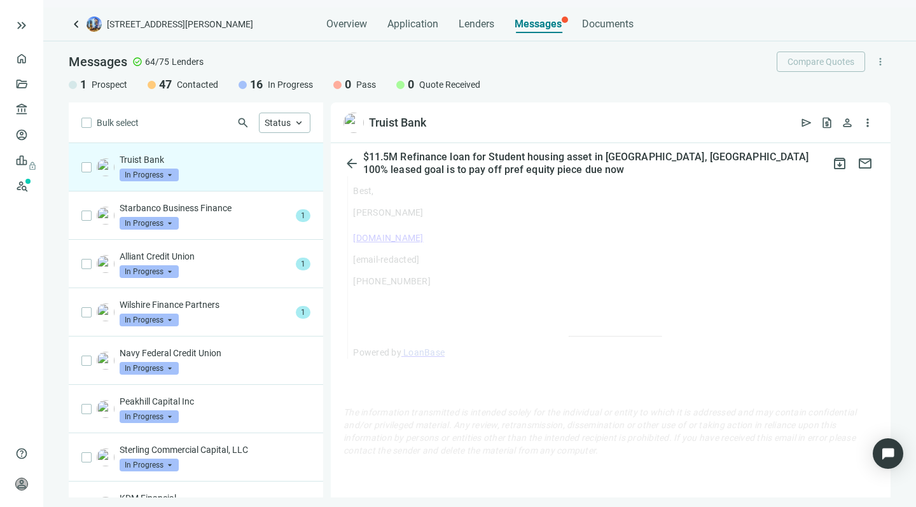
scroll to position [1392, 0]
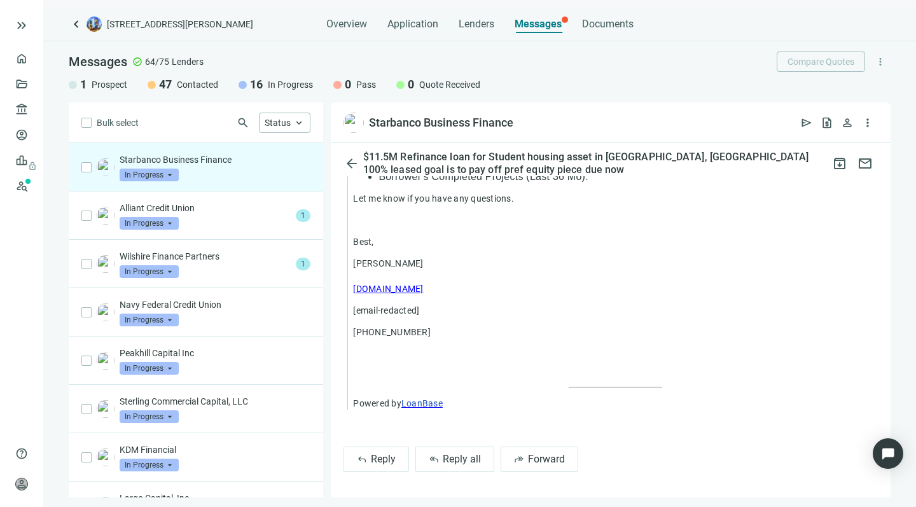
scroll to position [2676, 0]
click at [434, 455] on span "reply_all" at bounding box center [434, 459] width 10 height 10
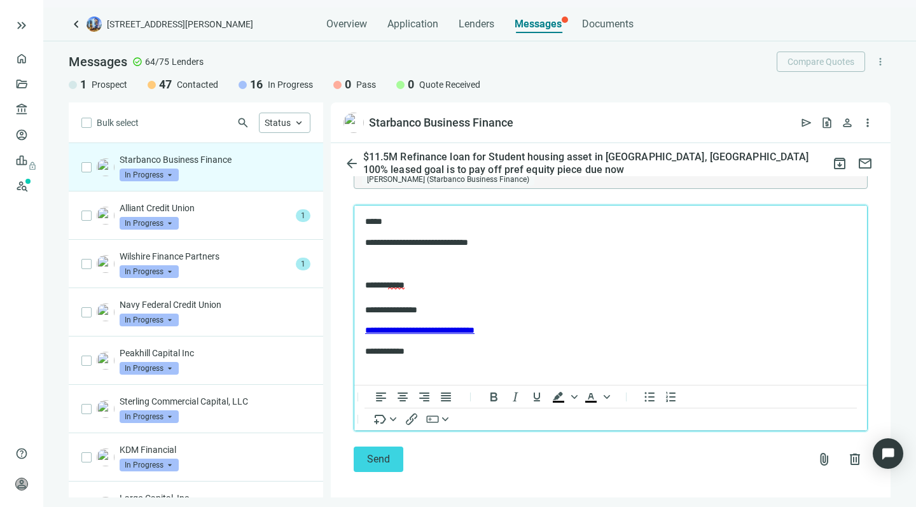
scroll to position [2965, 0]
click at [372, 467] on button "Send" at bounding box center [379, 458] width 50 height 25
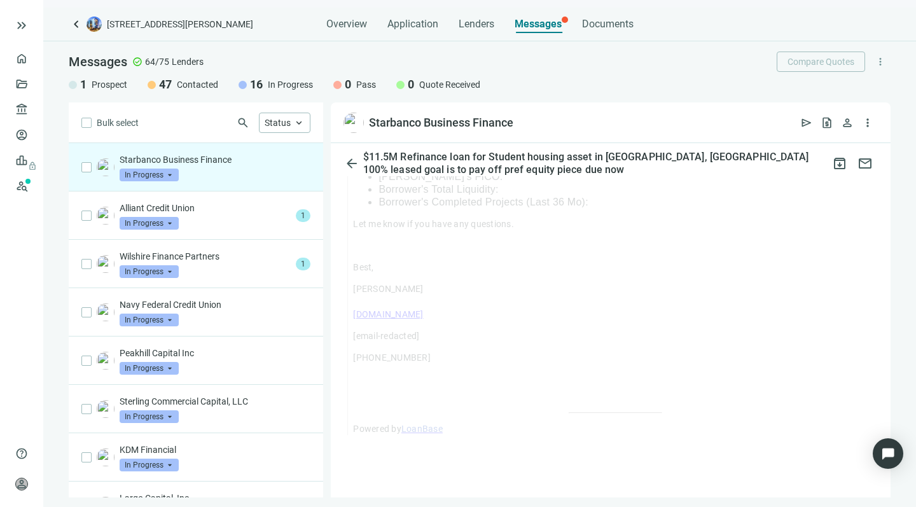
scroll to position [2651, 0]
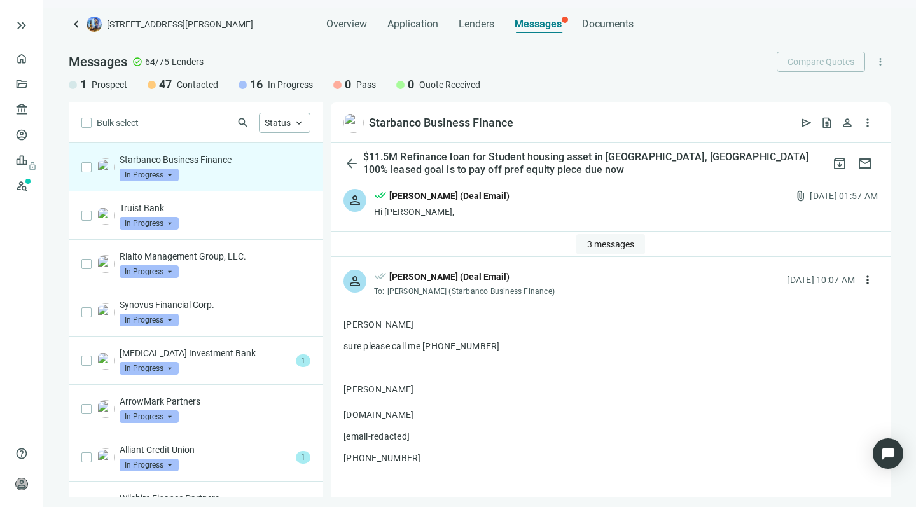
click at [605, 239] on span "3 messages" at bounding box center [610, 244] width 47 height 10
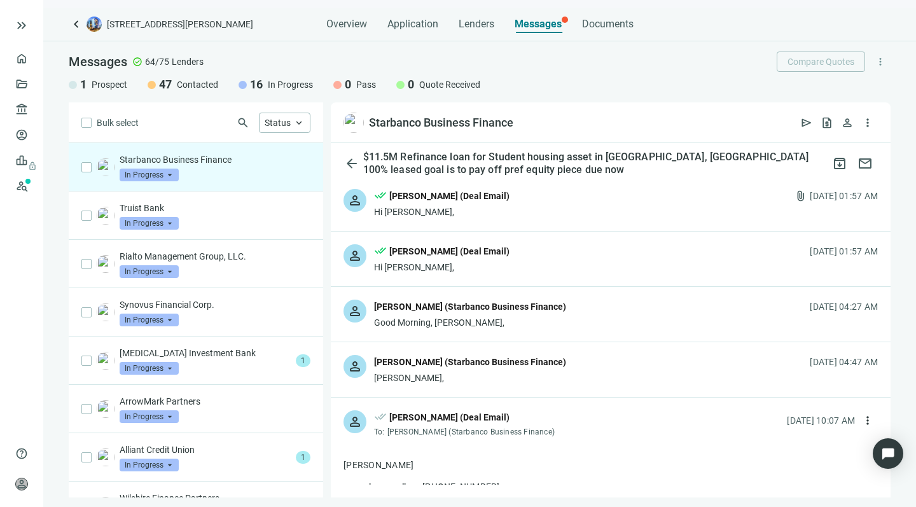
click at [472, 320] on div "Good Morning, [PERSON_NAME]," at bounding box center [470, 322] width 192 height 13
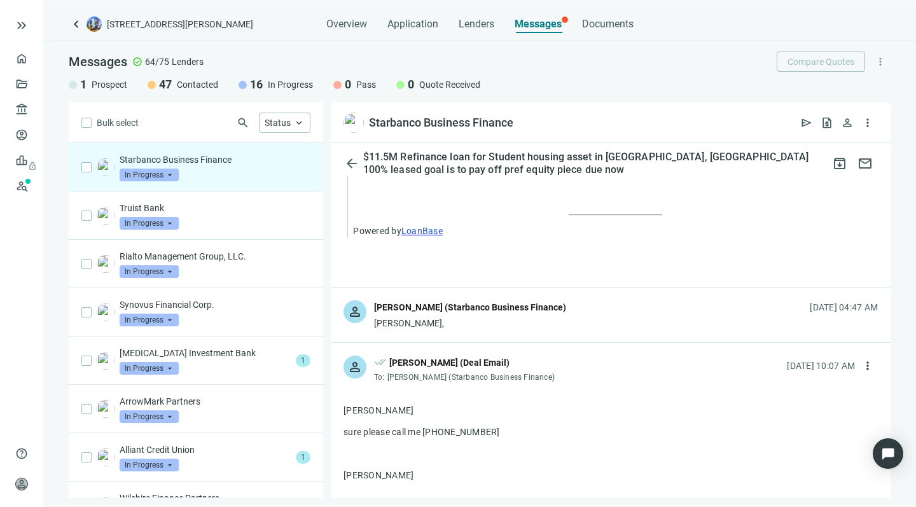
scroll to position [1354, 0]
click at [537, 324] on div "[PERSON_NAME]," at bounding box center [470, 322] width 192 height 13
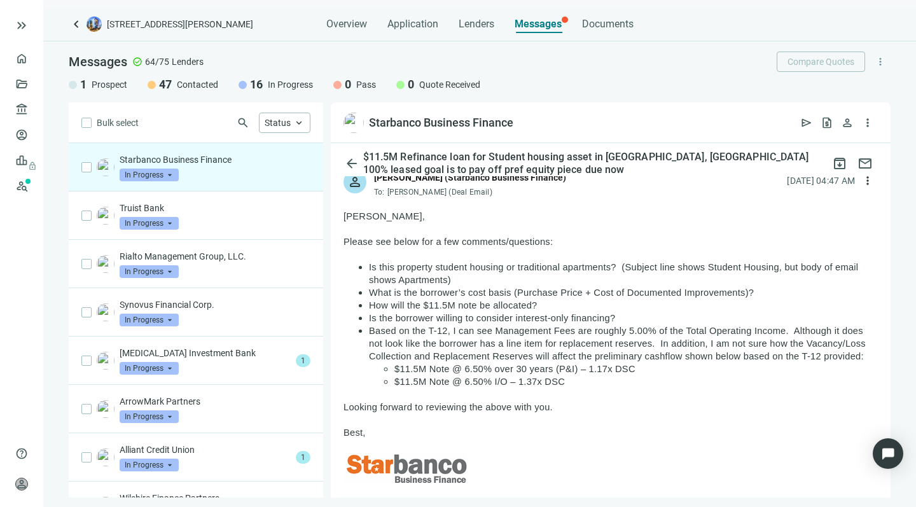
scroll to position [1485, 0]
drag, startPoint x: 561, startPoint y: 422, endPoint x: 528, endPoint y: 233, distance: 192.3
click at [528, 233] on p at bounding box center [610, 227] width 534 height 13
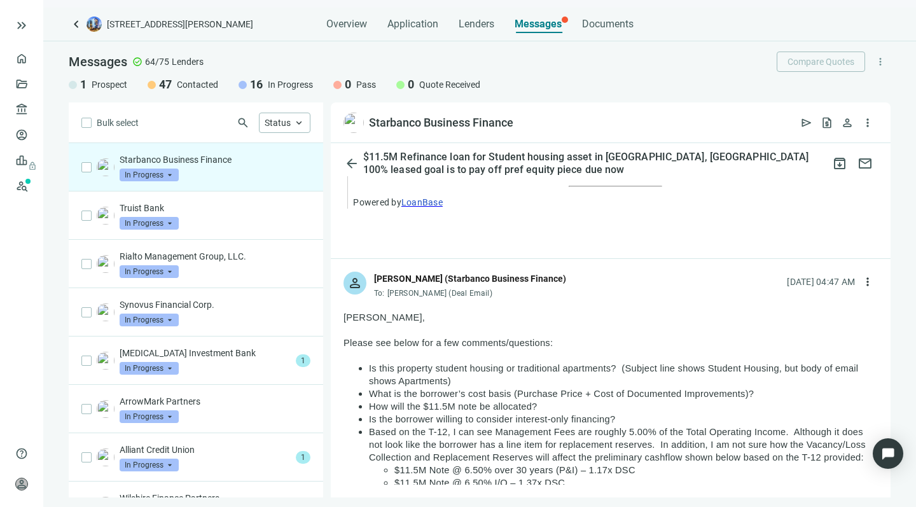
scroll to position [1403, 0]
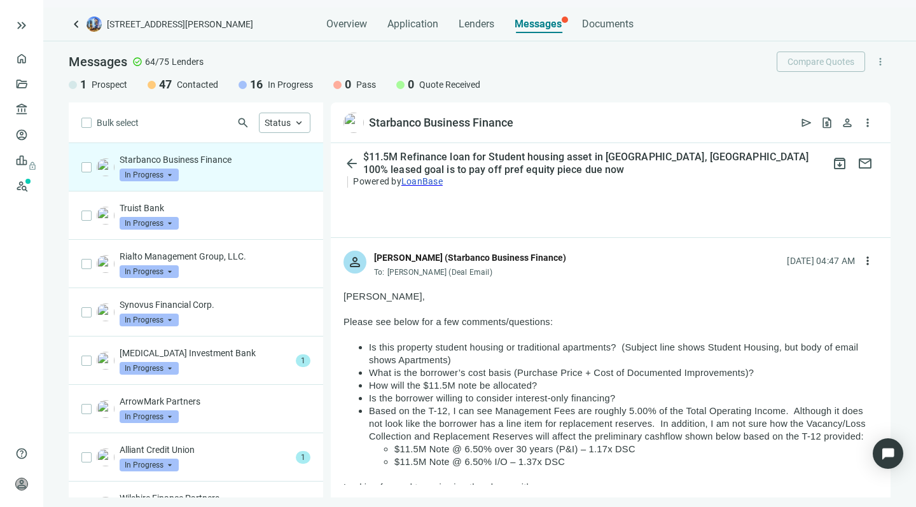
drag, startPoint x: 446, startPoint y: 432, endPoint x: 340, endPoint y: 295, distance: 174.0
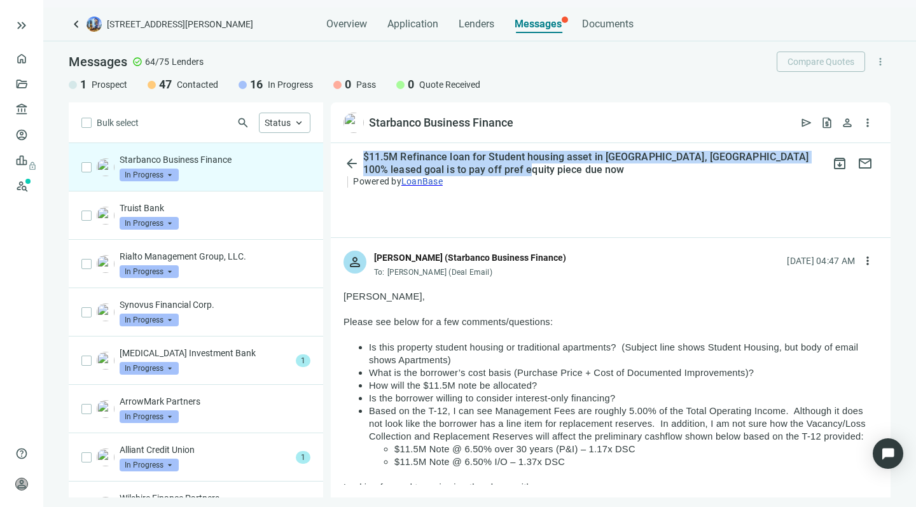
drag, startPoint x: 501, startPoint y: 168, endPoint x: 491, endPoint y: 150, distance: 20.2
click at [491, 150] on div "arrow_back $11.5M Refinance loan for Student housing asset in Milledgeville, GA…" at bounding box center [611, 320] width 560 height 354
copy div "$11.5M Refinance loan for Student housing asset in [GEOGRAPHIC_DATA], [GEOGRAPH…"
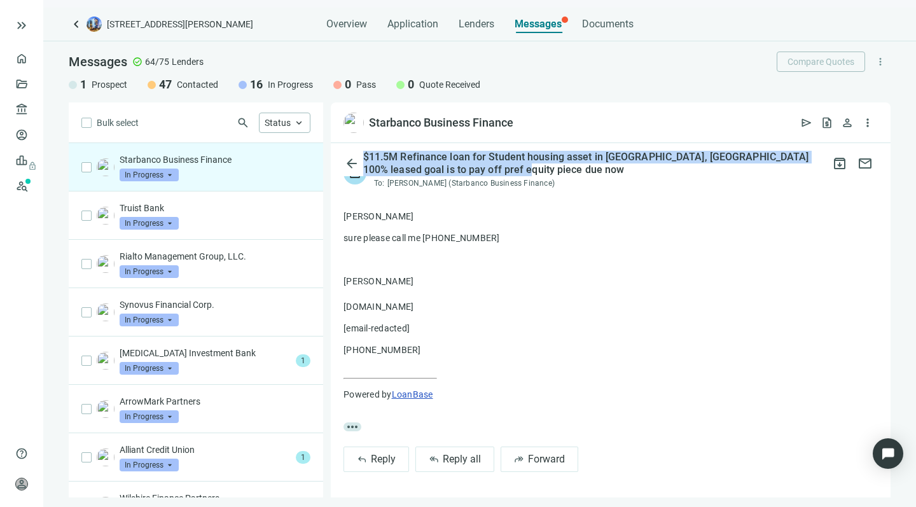
scroll to position [0, 0]
click at [444, 455] on span "Reply all" at bounding box center [462, 459] width 38 height 12
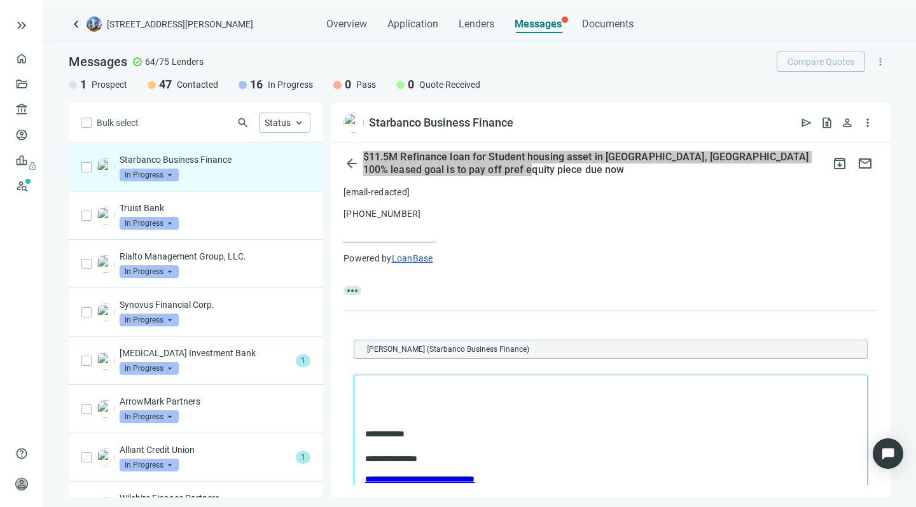
scroll to position [3136, 0]
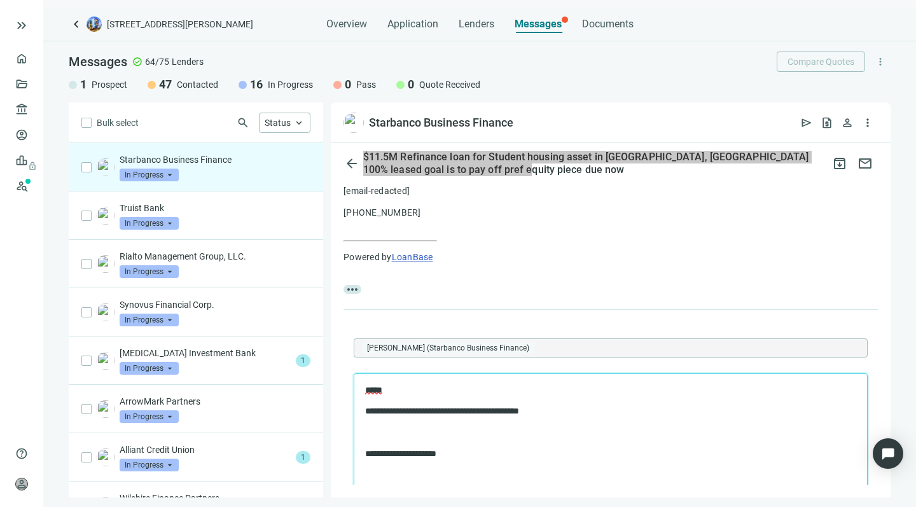
click at [364, 451] on body "**********" at bounding box center [610, 475] width 492 height 184
click at [372, 388] on span "*****" at bounding box center [373, 389] width 17 height 9
click at [402, 392] on p "*****" at bounding box center [597, 389] width 465 height 12
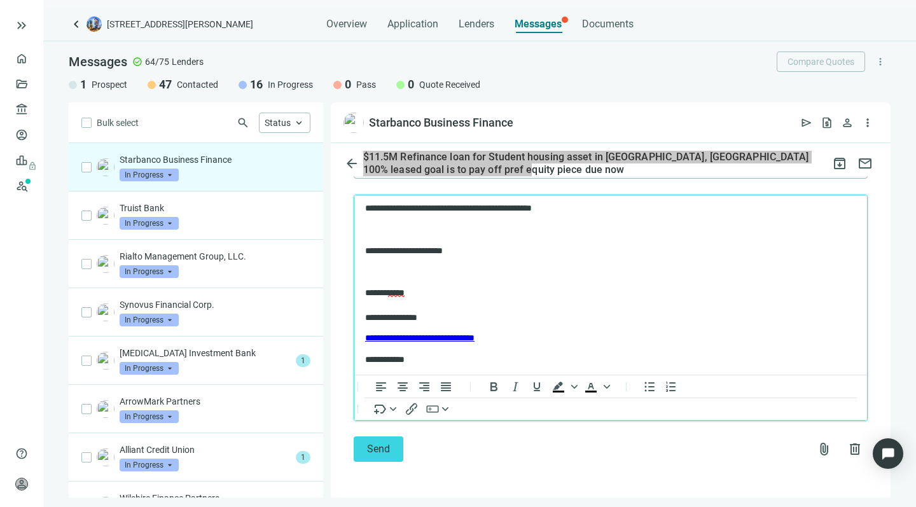
scroll to position [3328, 0]
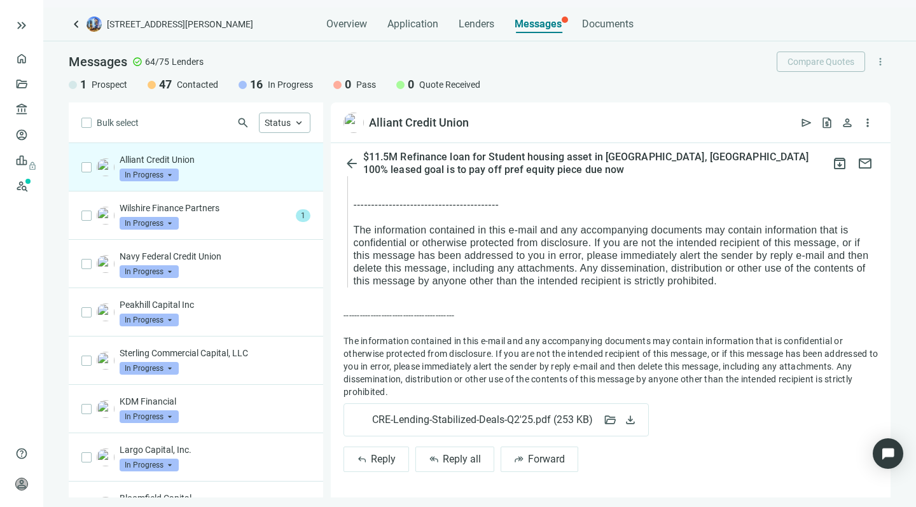
scroll to position [1605, 0]
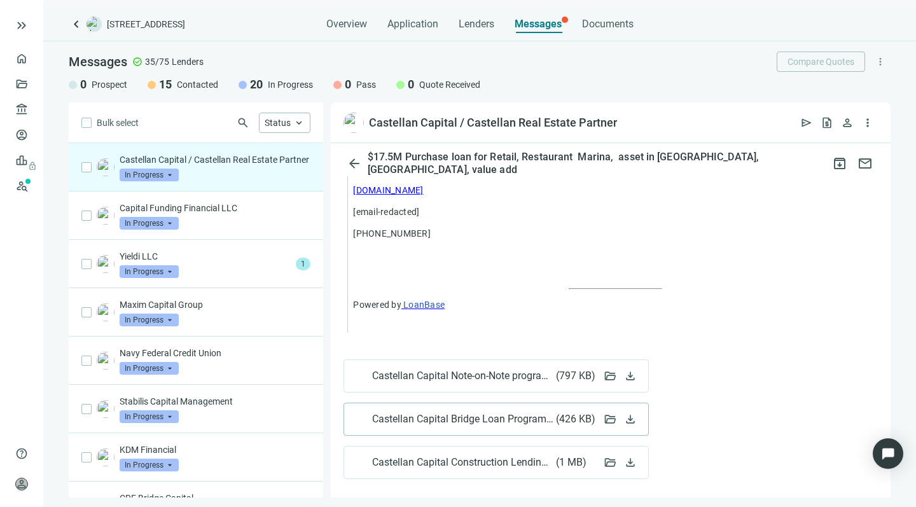
scroll to position [1392, 0]
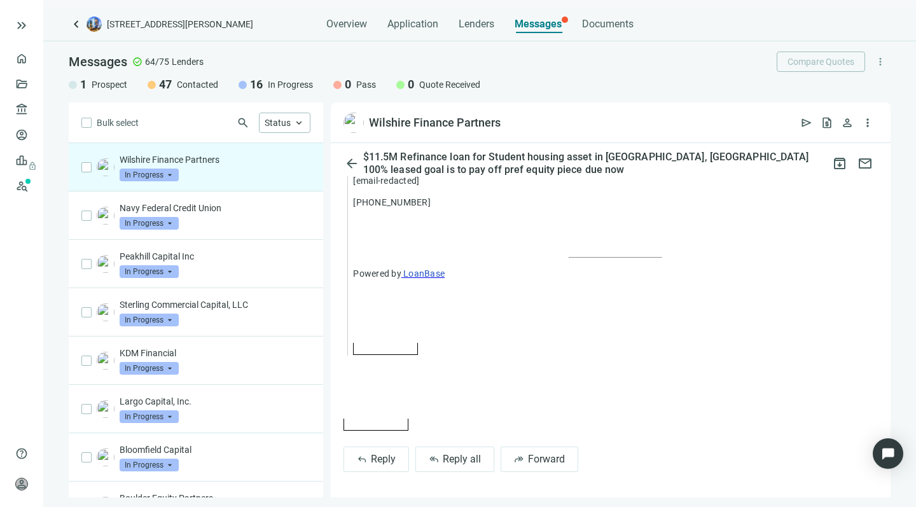
scroll to position [2321, 0]
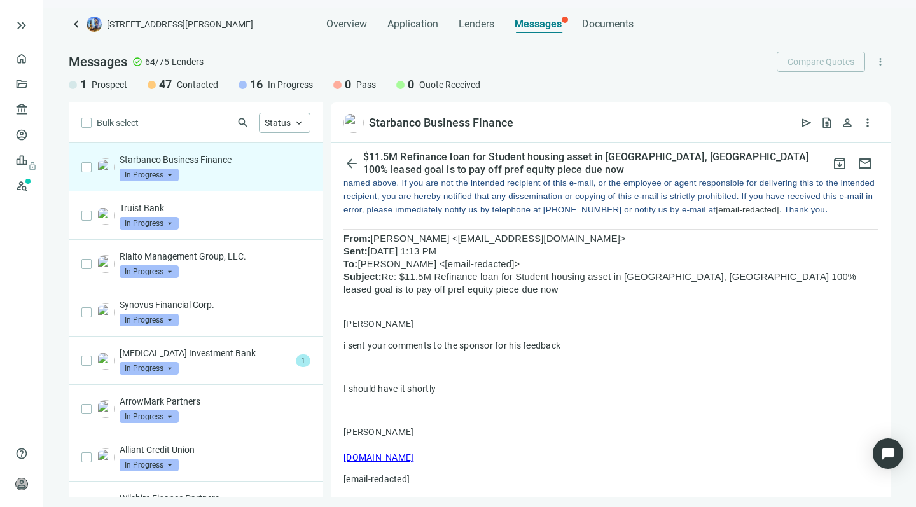
scroll to position [380, 0]
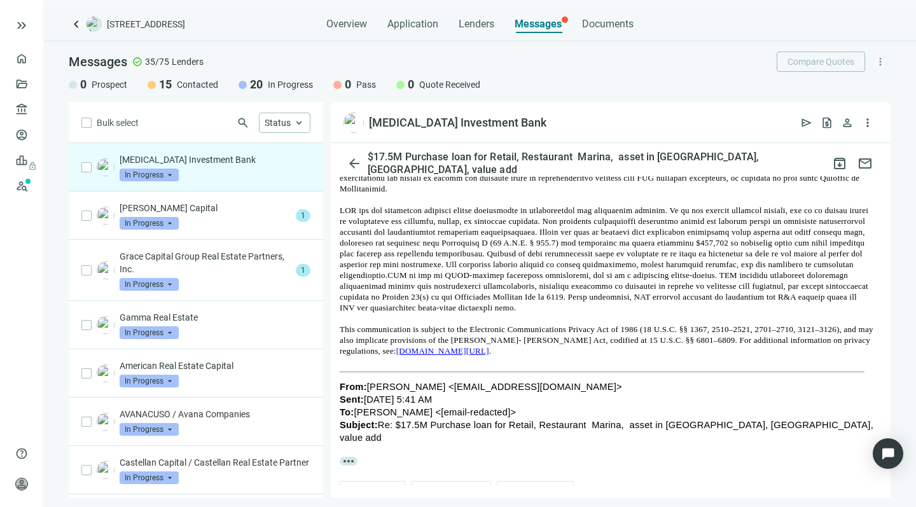
scroll to position [760, 4]
click at [440, 488] on span "Reply all" at bounding box center [458, 494] width 38 height 12
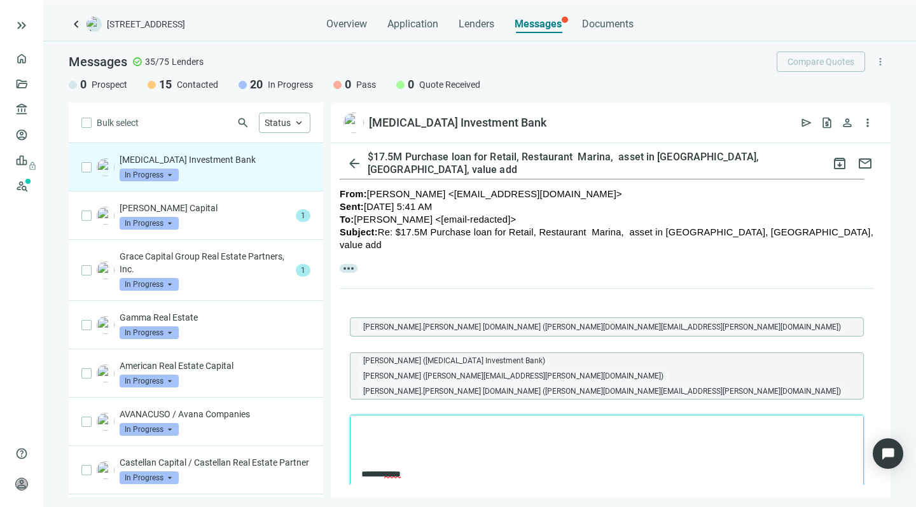
scroll to position [954, 4]
click at [552, 453] on p "**********" at bounding box center [593, 452] width 465 height 12
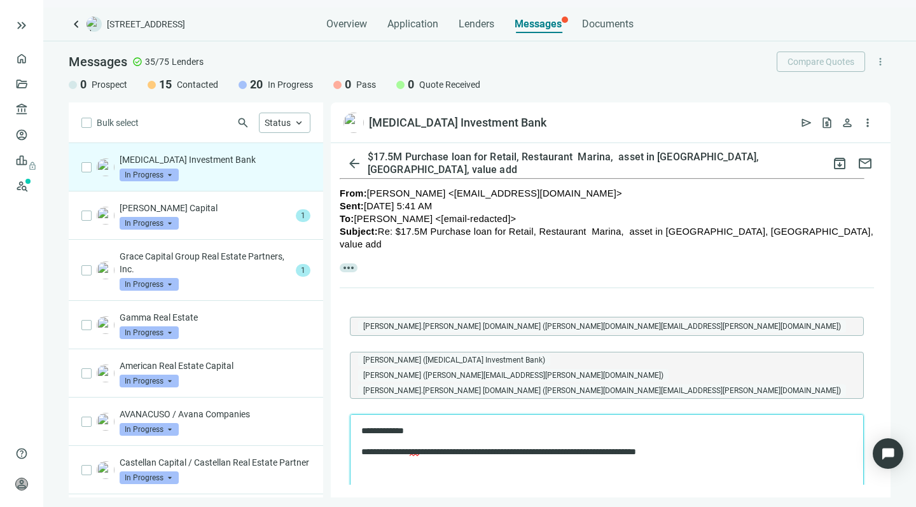
click at [448, 425] on p "**********" at bounding box center [593, 431] width 465 height 12
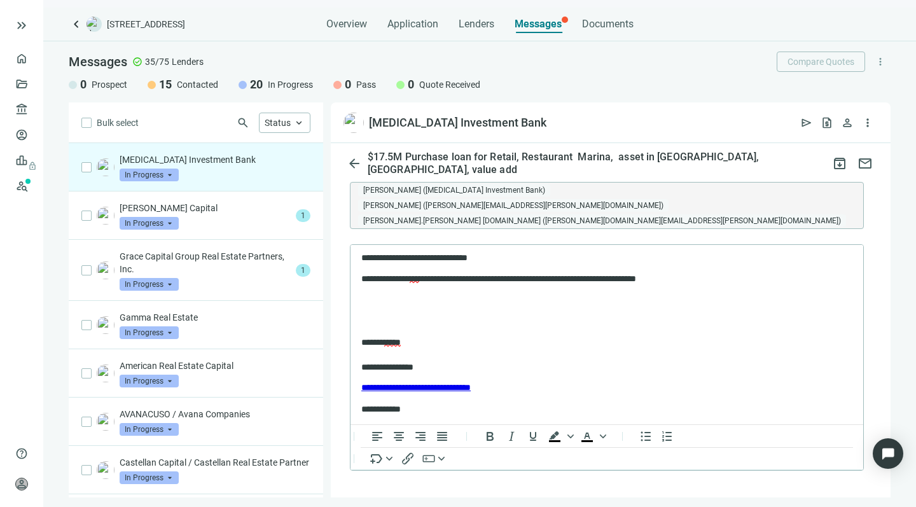
scroll to position [1123, 4]
click at [358, 486] on button "Send" at bounding box center [375, 498] width 50 height 25
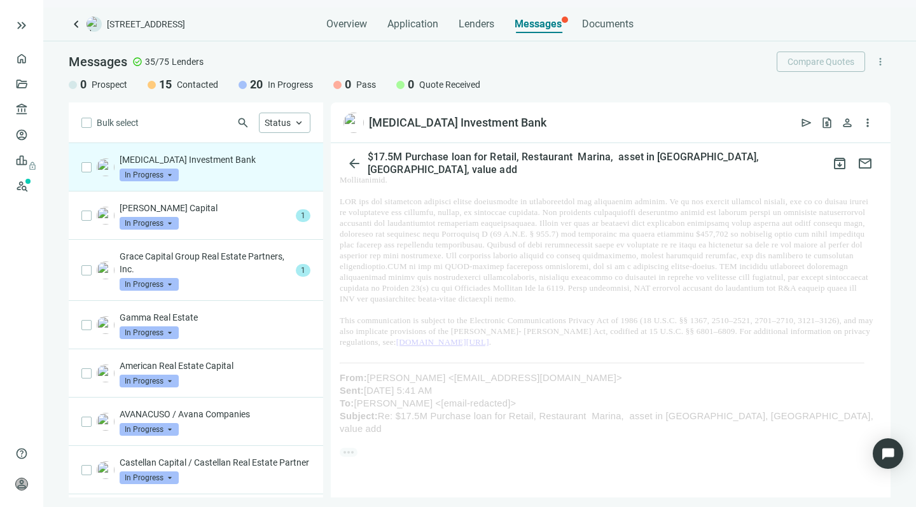
scroll to position [734, 4]
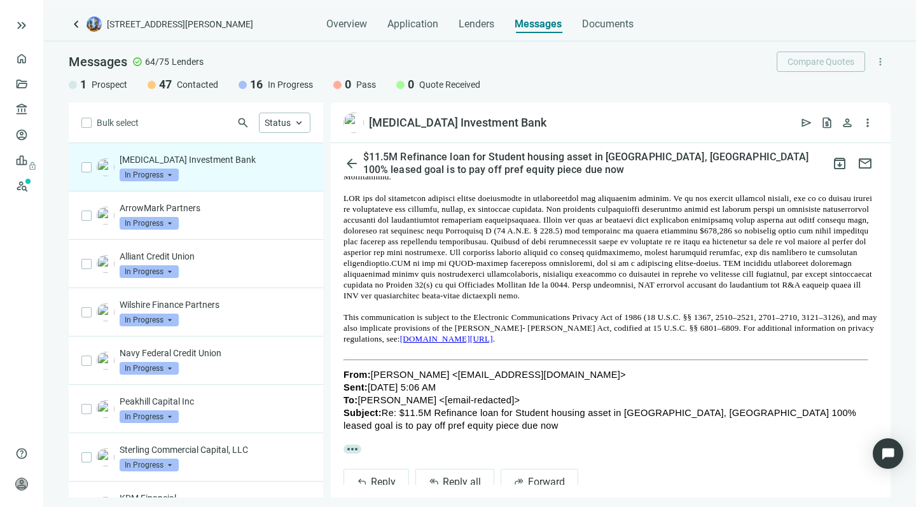
scroll to position [811, 0]
click at [437, 477] on span "reply_all" at bounding box center [434, 482] width 10 height 10
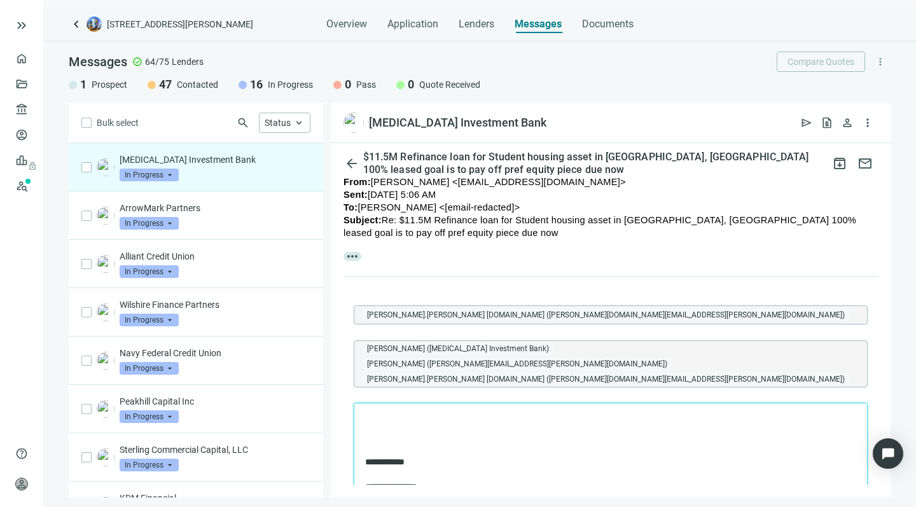
scroll to position [1005, 0]
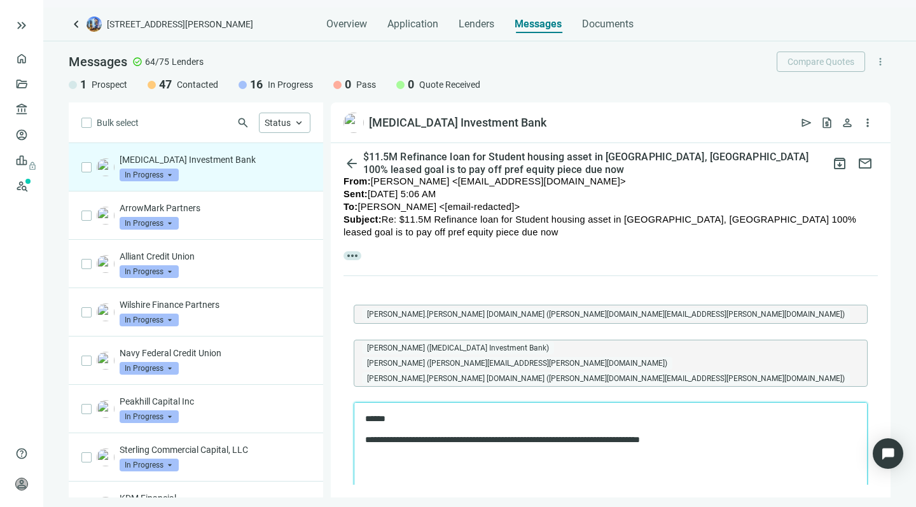
click at [711, 439] on p "**********" at bounding box center [597, 440] width 465 height 12
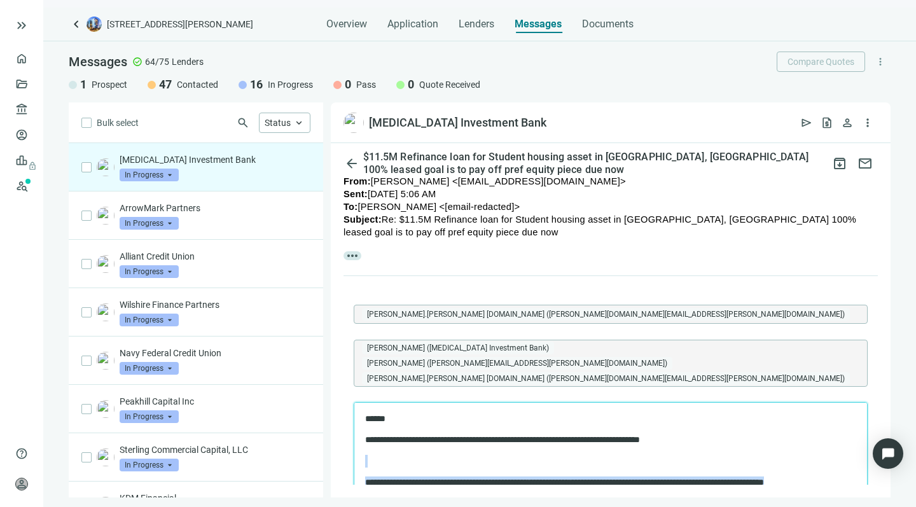
drag, startPoint x: 406, startPoint y: 493, endPoint x: 402, endPoint y: 466, distance: 27.1
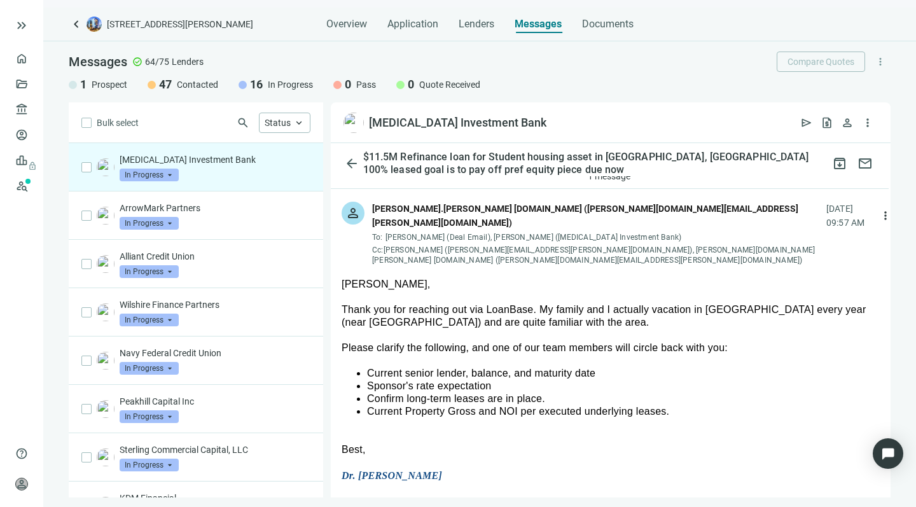
scroll to position [69, 3]
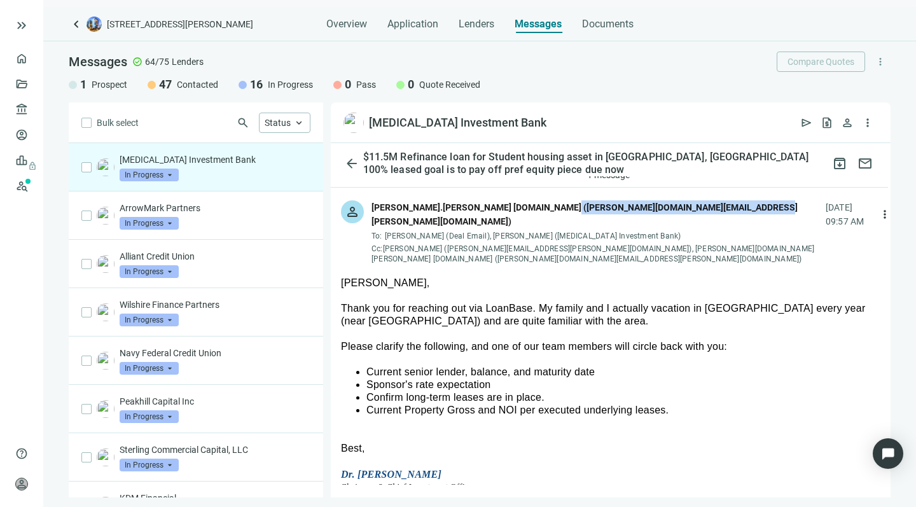
drag, startPoint x: 723, startPoint y: 209, endPoint x: 545, endPoint y: 208, distance: 178.0
click at [545, 208] on div "jason.jackson myinstitutionalbanking.com (jason.jackson@myinstitutionalbanking.…" at bounding box center [595, 214] width 448 height 28
click at [525, 244] on div "Cc: Daniel Cooke (daniel.cooke@myinstitutionalbanking.com), eric.mauro myinstit…" at bounding box center [595, 254] width 448 height 20
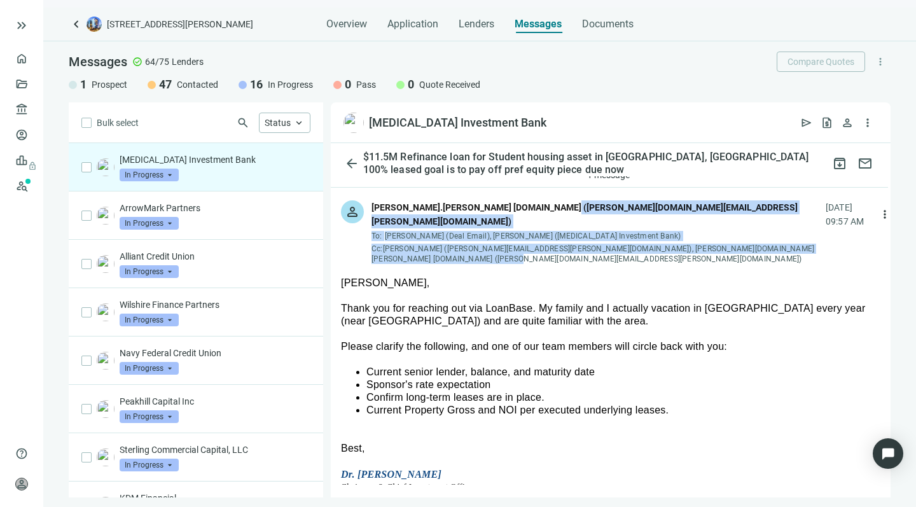
drag, startPoint x: 525, startPoint y: 244, endPoint x: 542, endPoint y: 209, distance: 39.0
click at [542, 209] on div "jason.jackson myinstitutionalbanking.com (jason.jackson@myinstitutionalbanking.…" at bounding box center [595, 233] width 448 height 66
copy div "(jason.jackson@myinstitutionalbanking.com) To: Howard Rosen (Deal Email), Jason…"
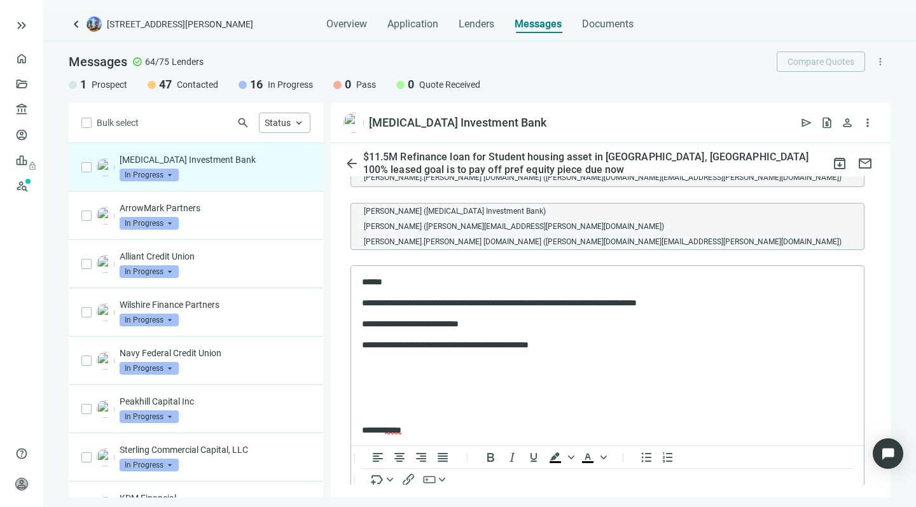
scroll to position [1144, 3]
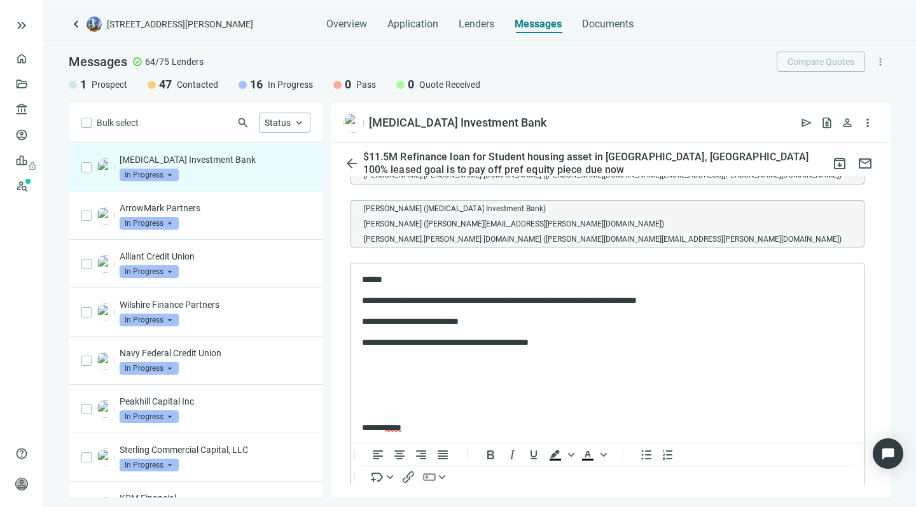
click at [585, 342] on p "**********" at bounding box center [594, 342] width 465 height 12
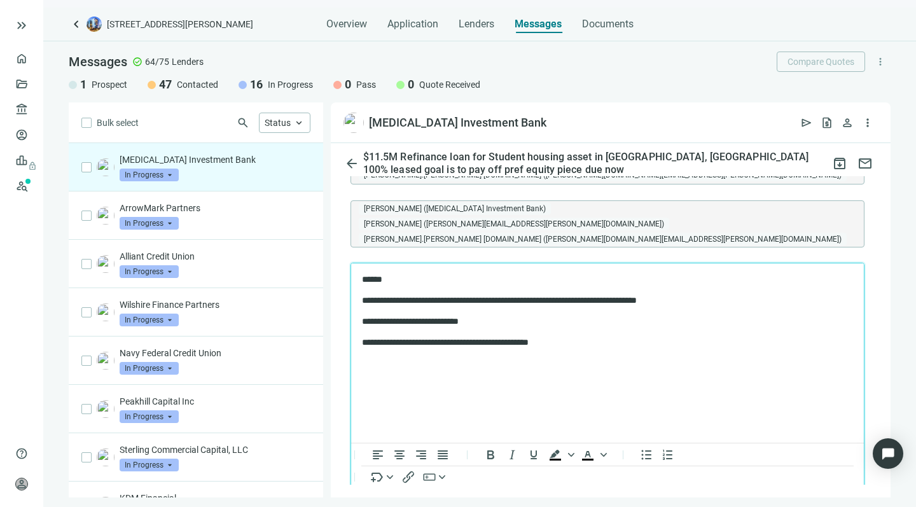
click at [368, 506] on span "Send" at bounding box center [375, 517] width 23 height 12
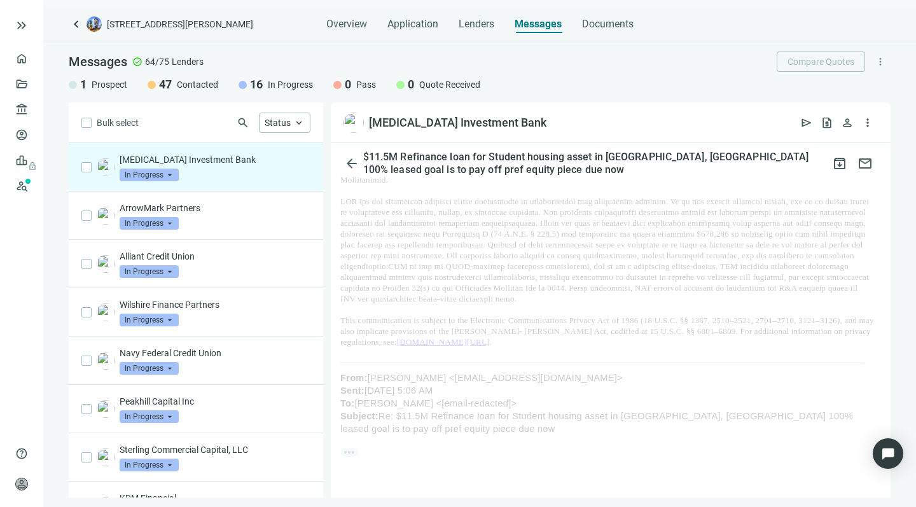
scroll to position [785, 3]
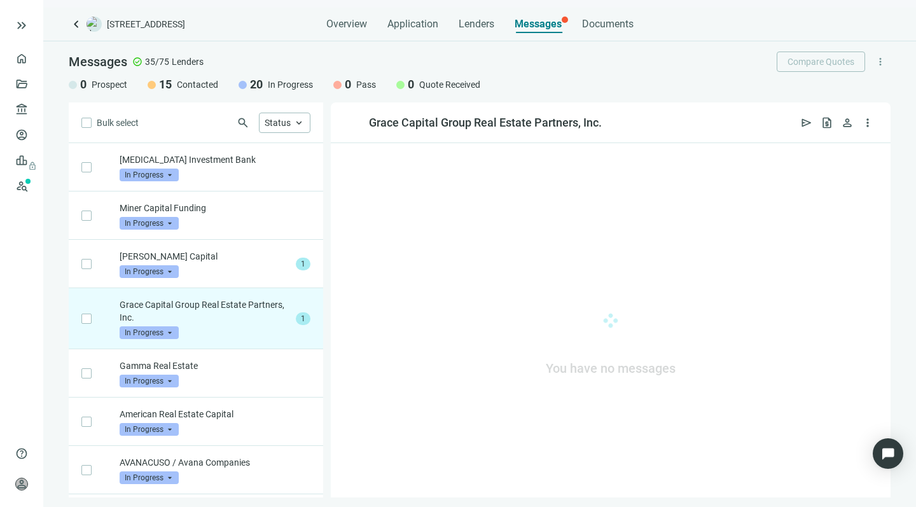
scroll to position [145, 0]
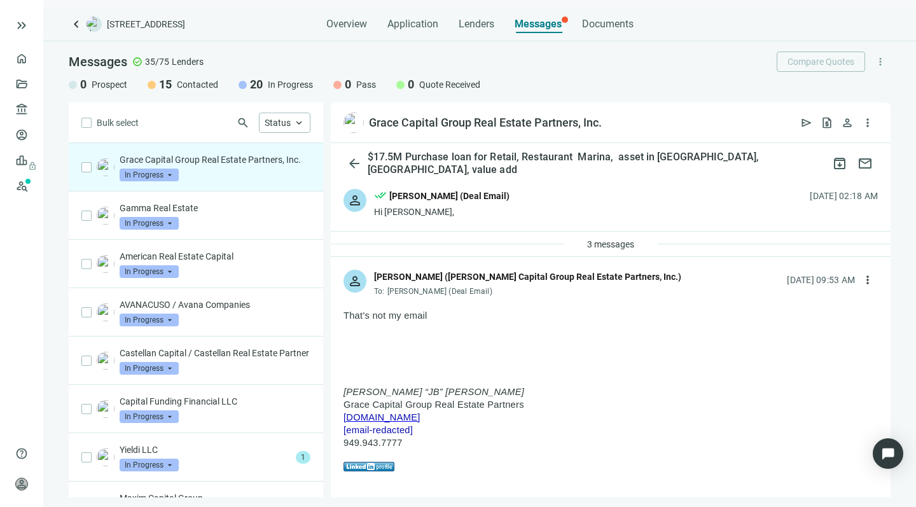
click at [528, 277] on div "[PERSON_NAME] ([PERSON_NAME] Capital Group Real Estate Partners, Inc.)" at bounding box center [527, 277] width 307 height 14
